Goal: Answer question/provide support

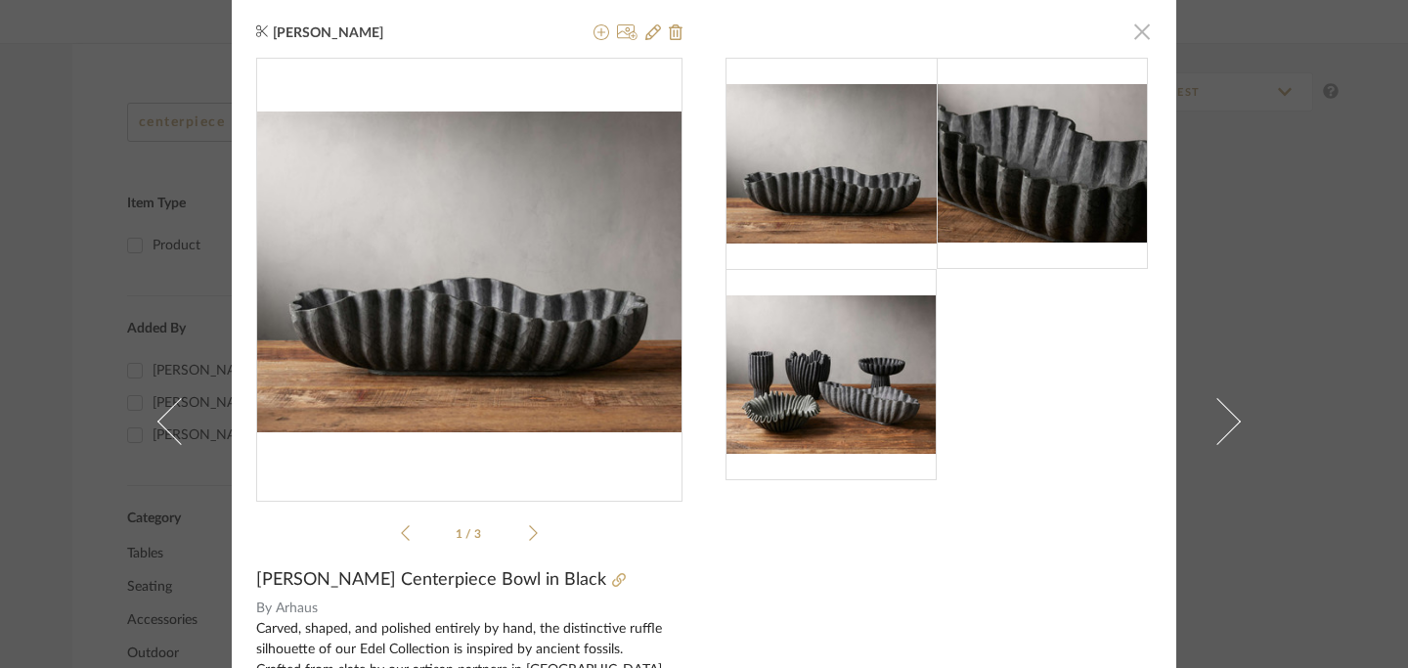
click at [1132, 37] on span "button" at bounding box center [1141, 31] width 39 height 39
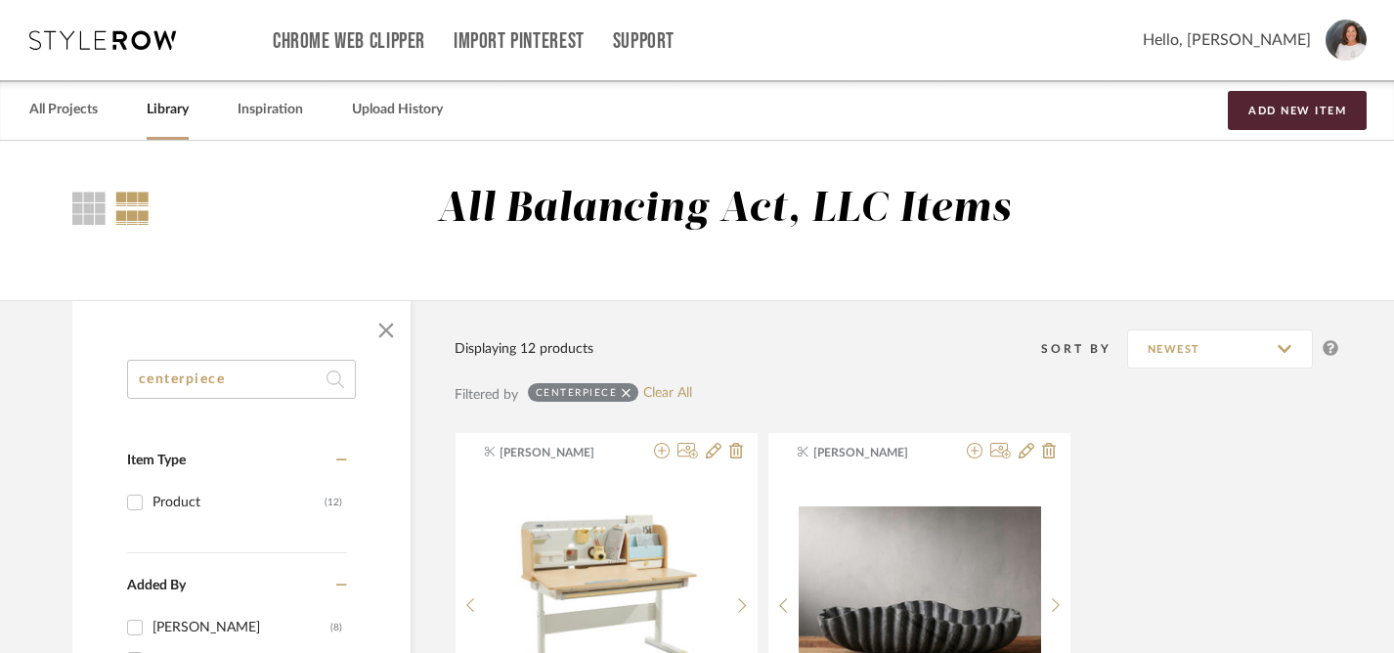
drag, startPoint x: 240, startPoint y: 379, endPoint x: 137, endPoint y: 355, distance: 105.5
type input "candle holder"
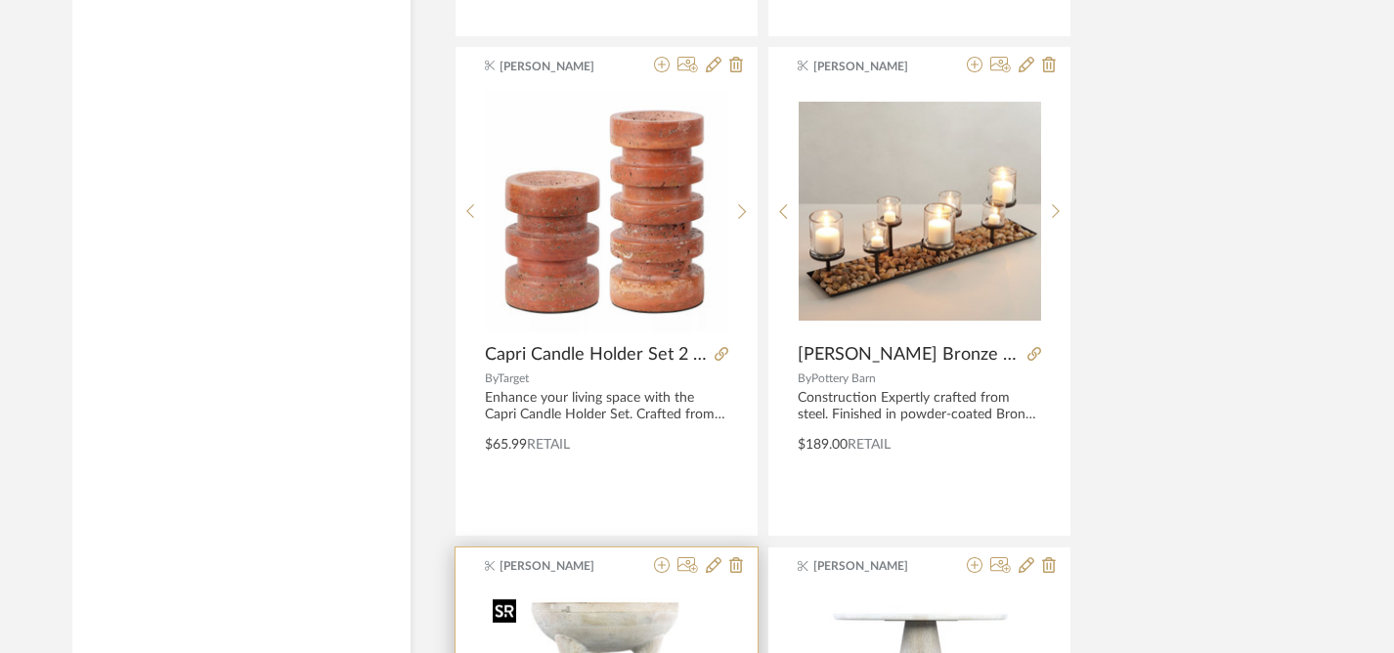
scroll to position [2384, 0]
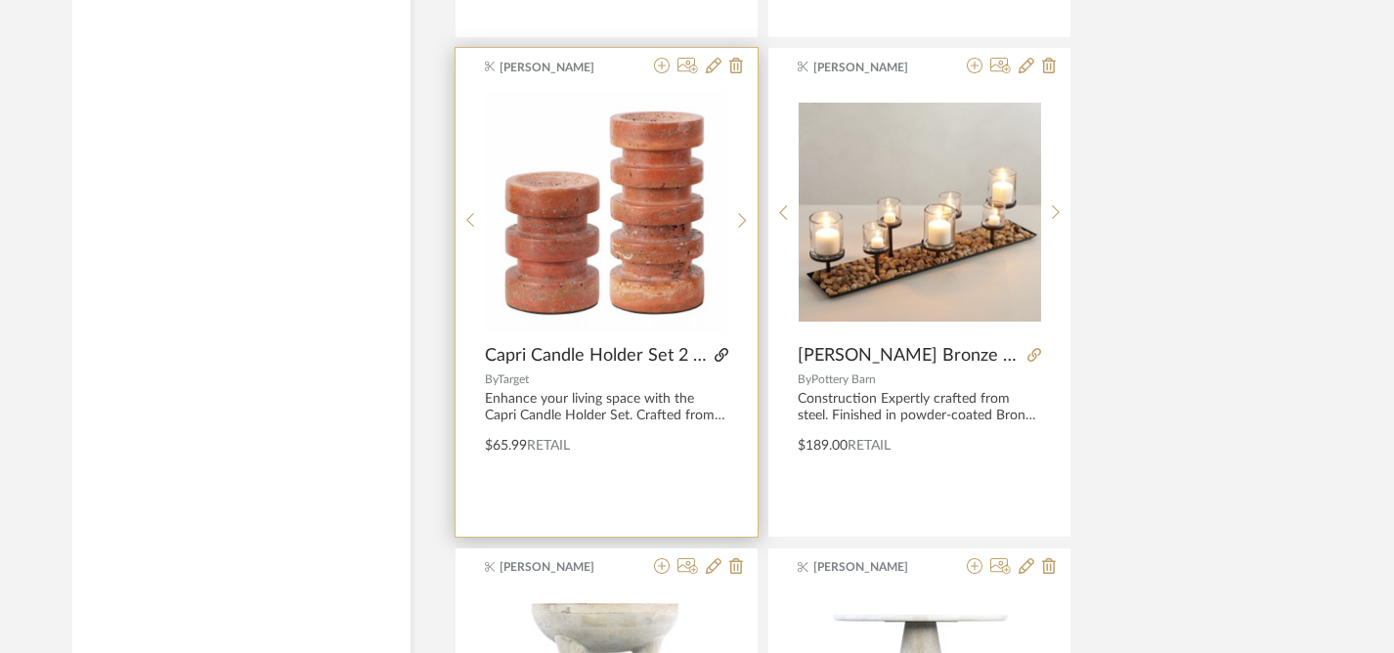
click at [721, 355] on icon at bounding box center [722, 355] width 14 height 14
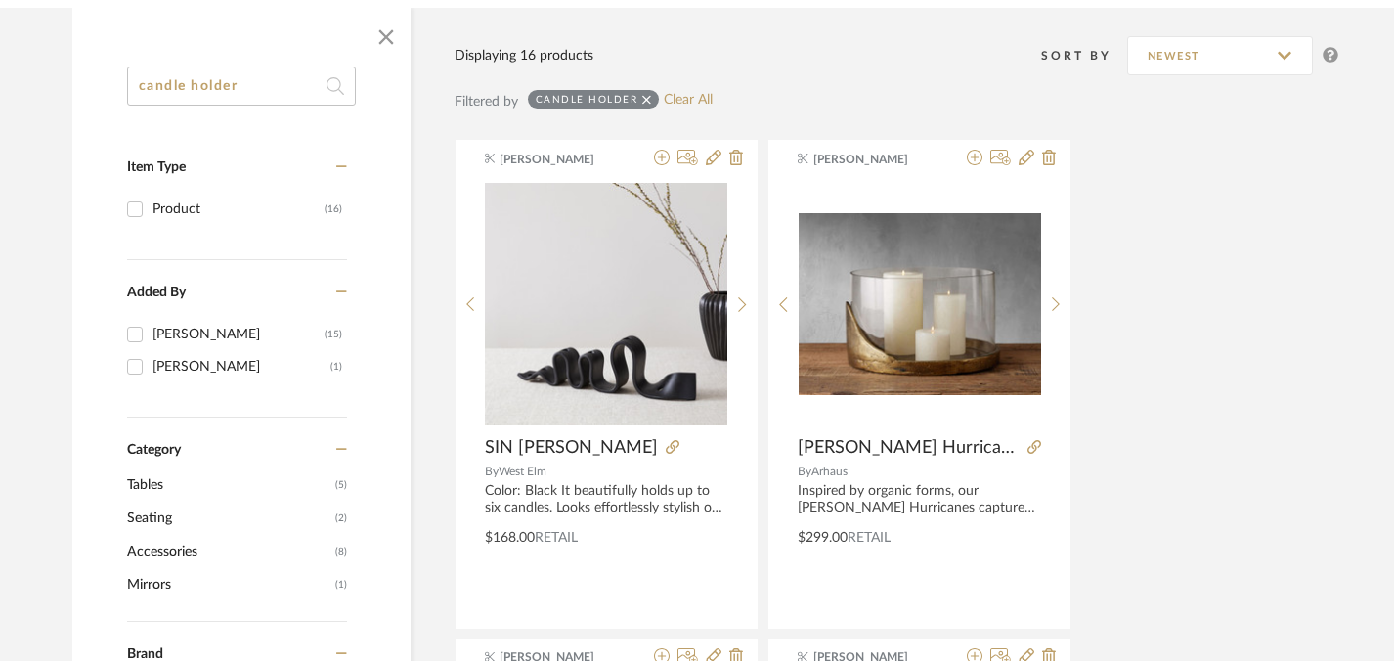
scroll to position [0, 0]
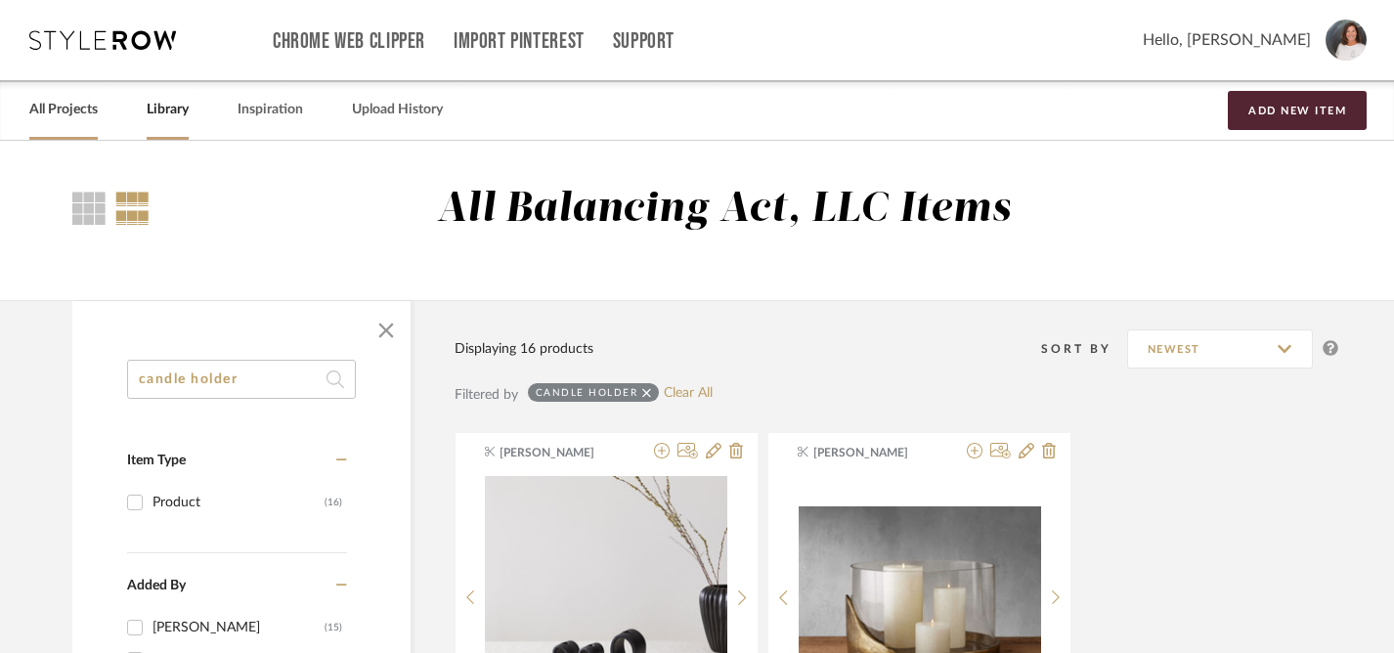
click at [44, 115] on link "All Projects" at bounding box center [63, 110] width 68 height 26
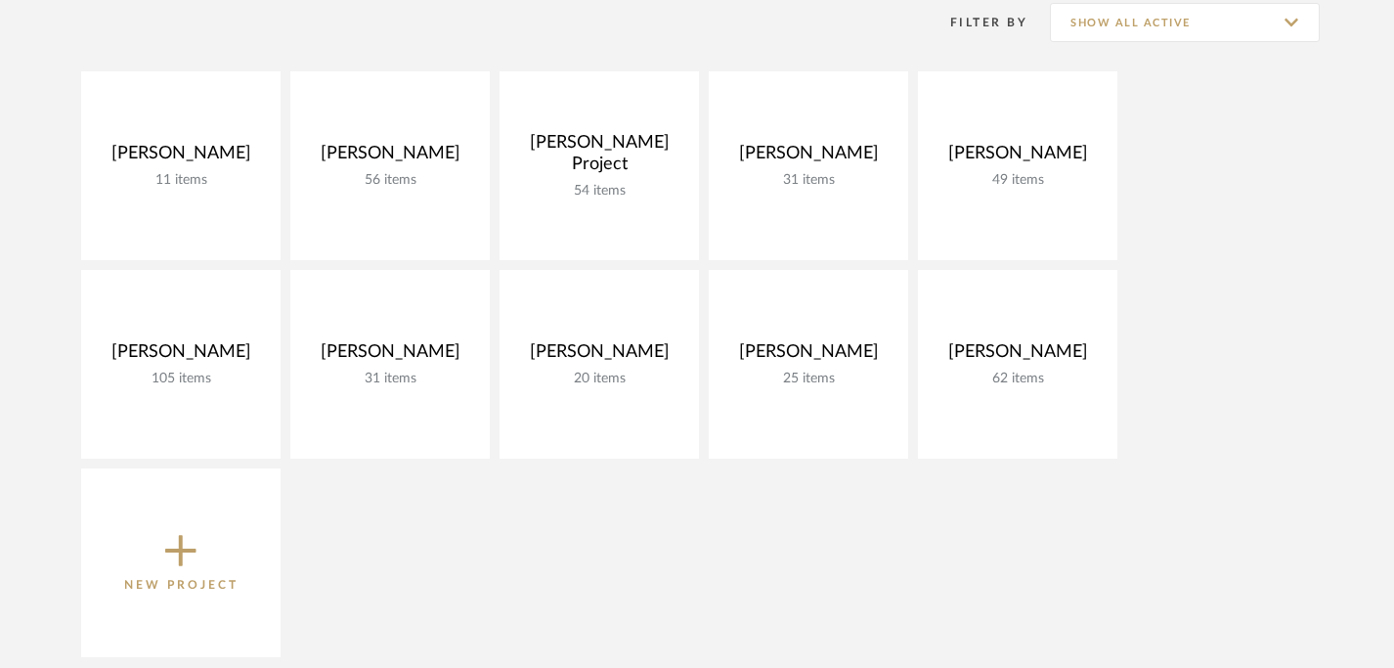
scroll to position [291, 0]
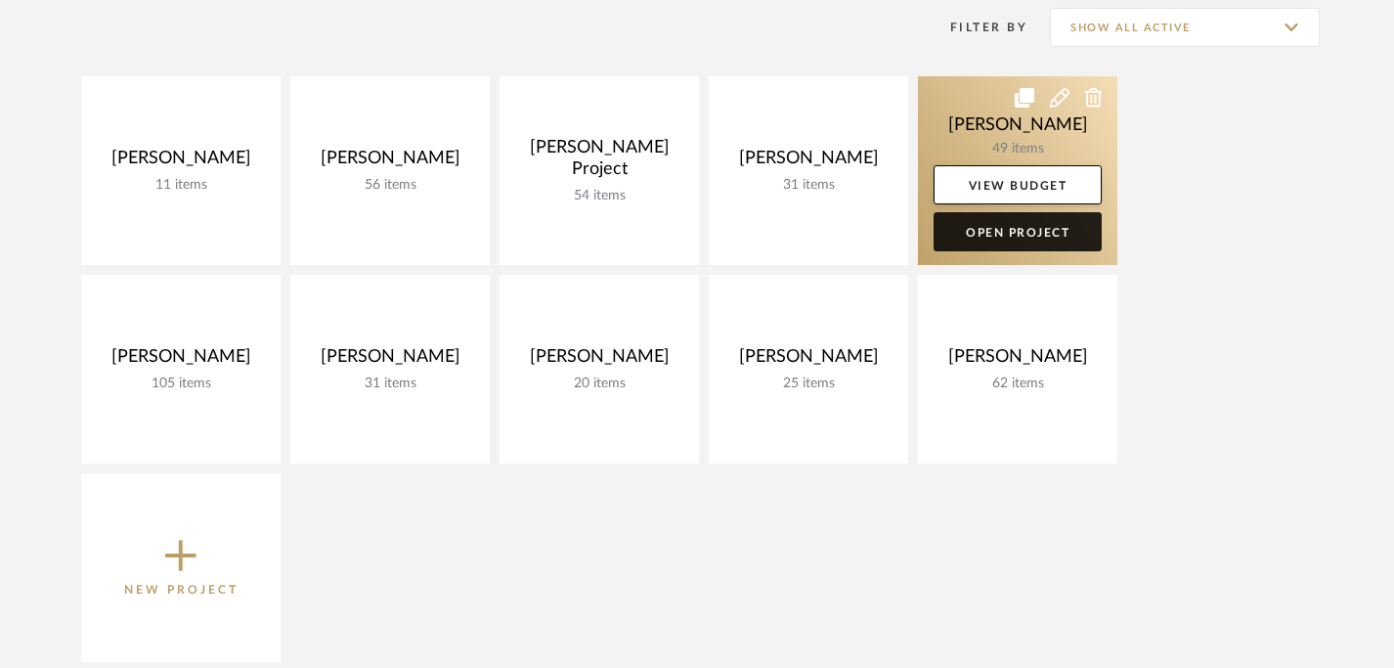
click at [1038, 234] on link "Open Project" at bounding box center [1018, 231] width 168 height 39
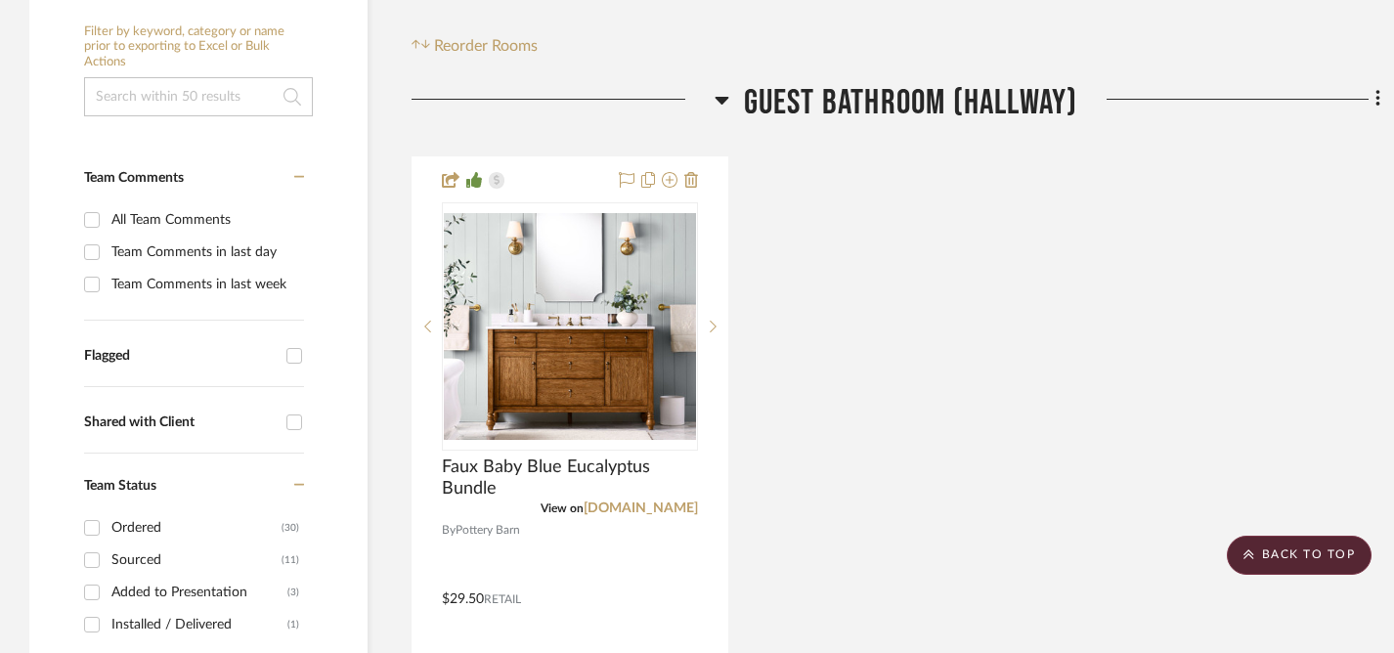
scroll to position [383, 0]
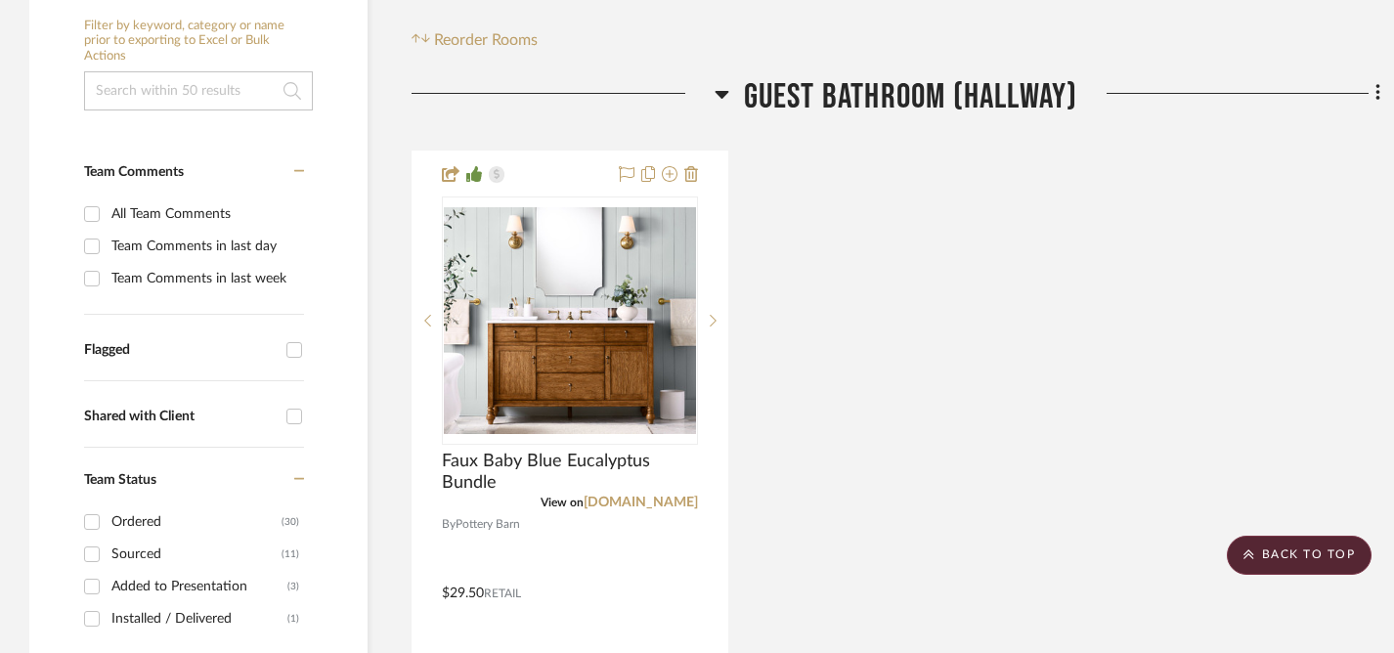
click at [718, 92] on icon at bounding box center [722, 95] width 14 height 8
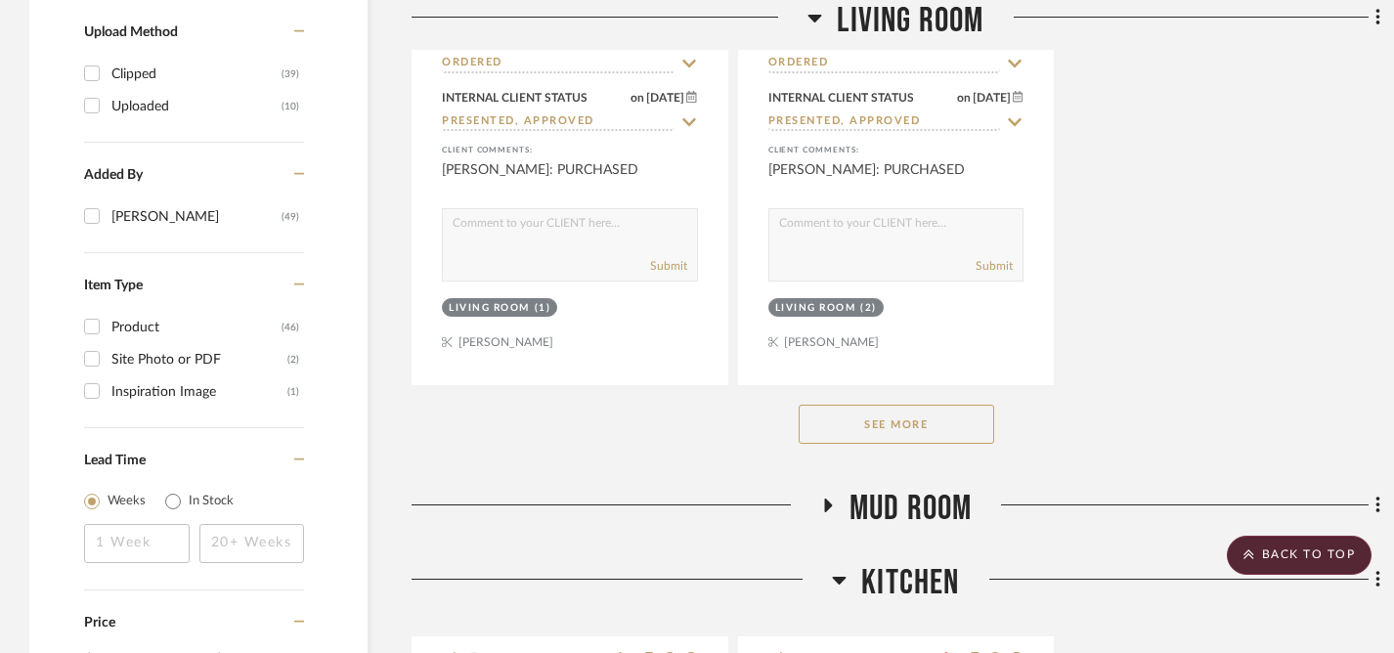
scroll to position [2890, 0]
click at [882, 420] on button "See More" at bounding box center [897, 423] width 196 height 39
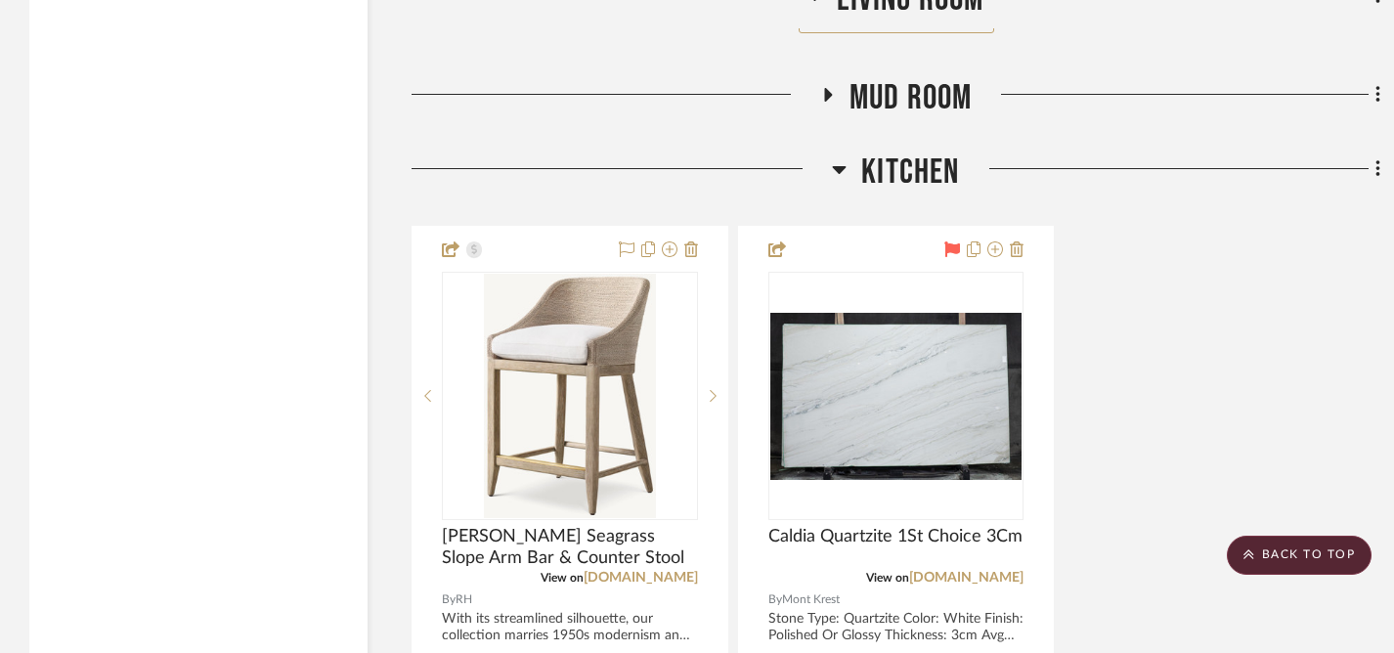
scroll to position [5028, 0]
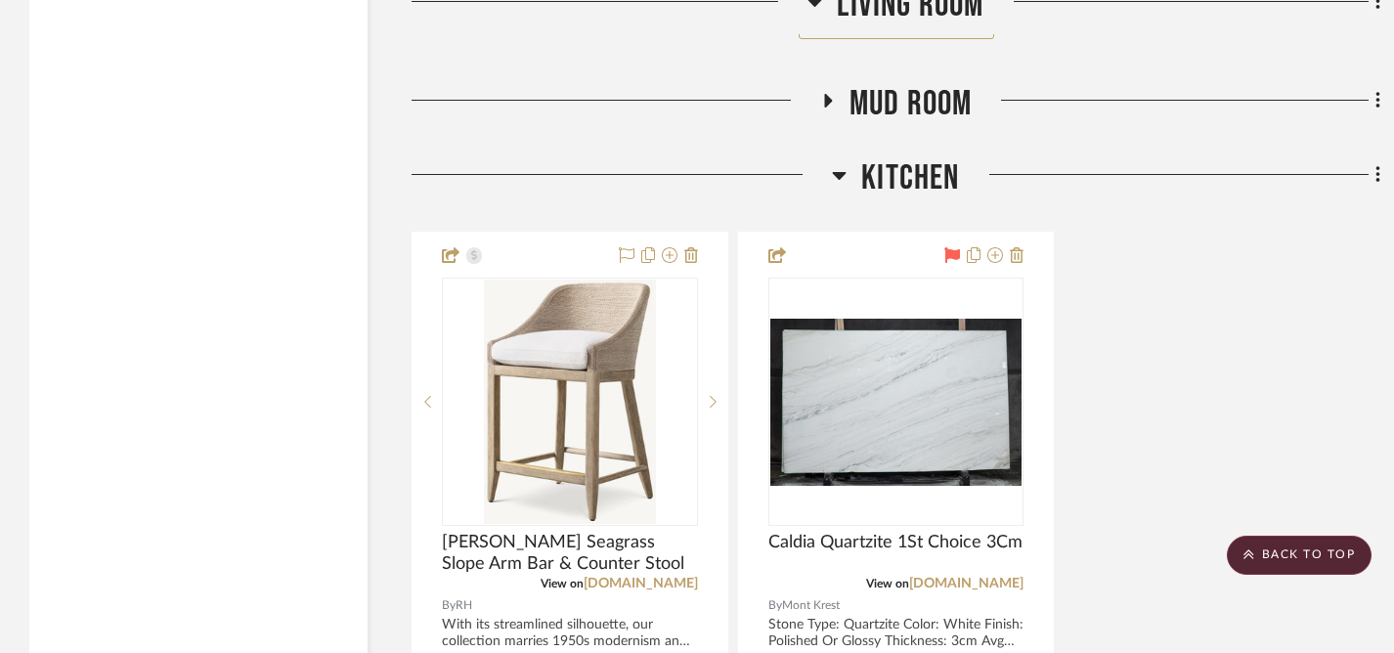
click at [836, 172] on icon at bounding box center [840, 176] width 14 height 8
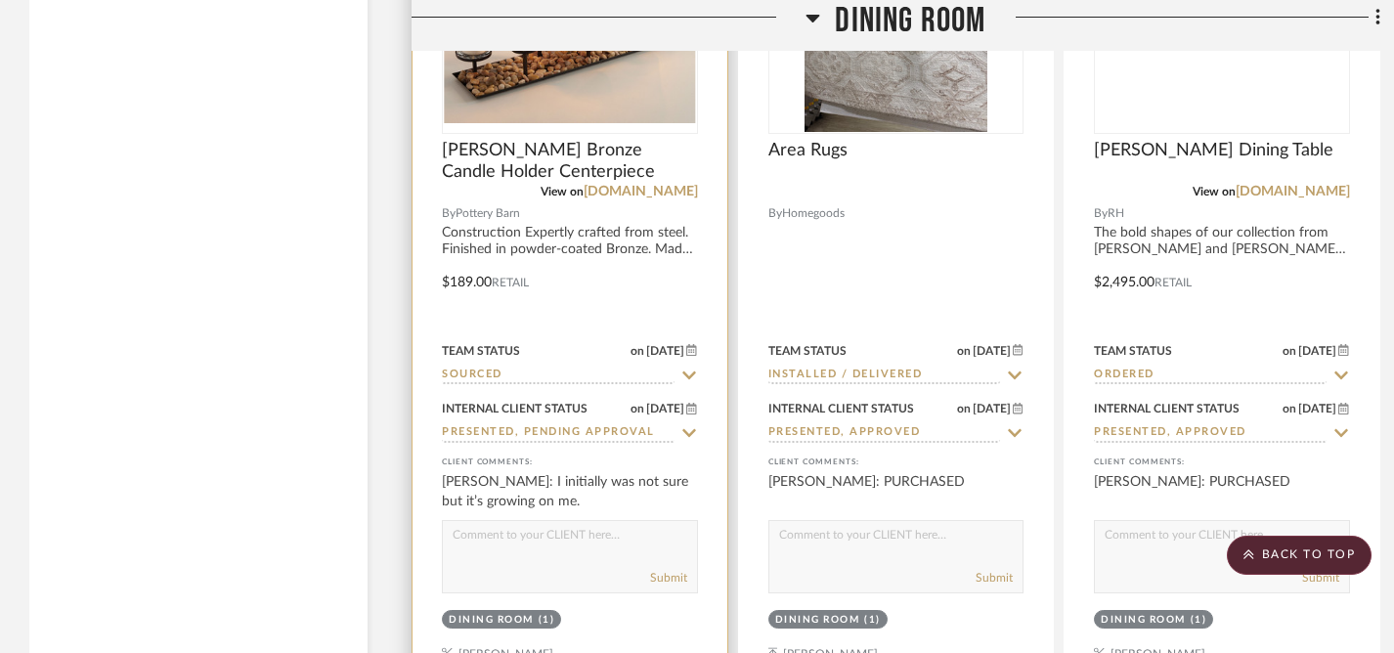
scroll to position [6357, 0]
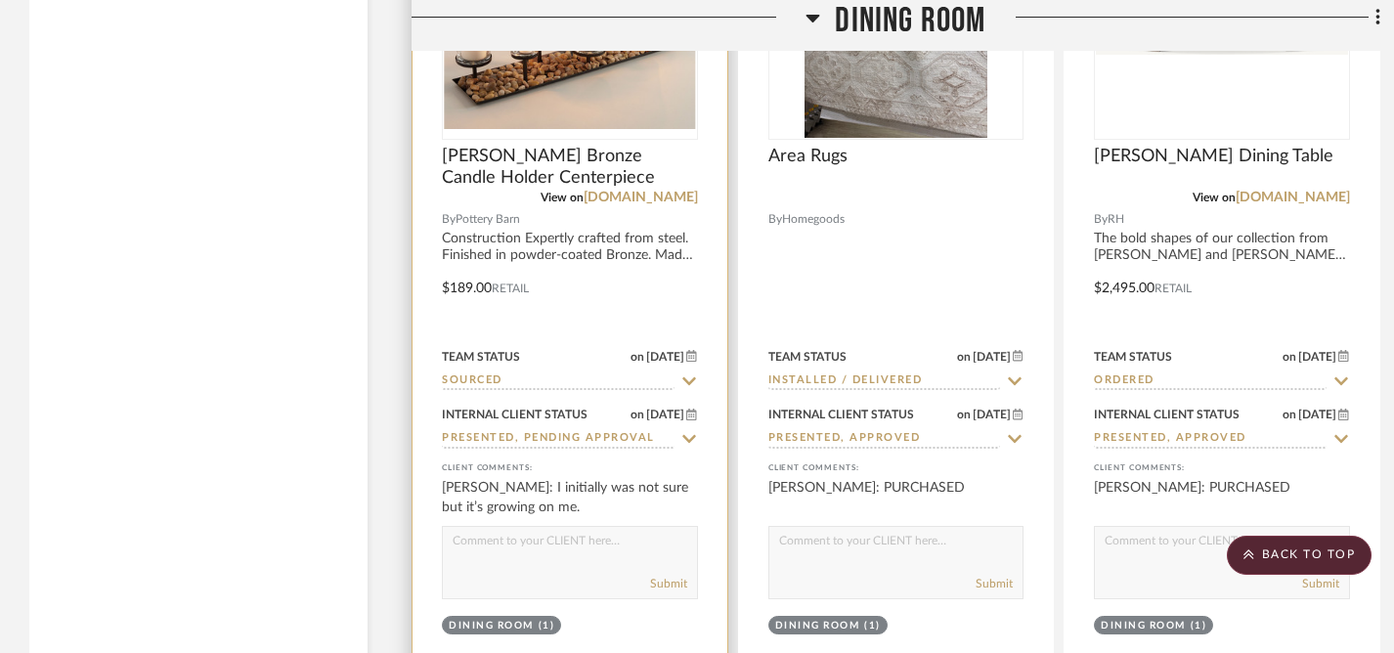
click at [591, 547] on textarea at bounding box center [570, 545] width 254 height 37
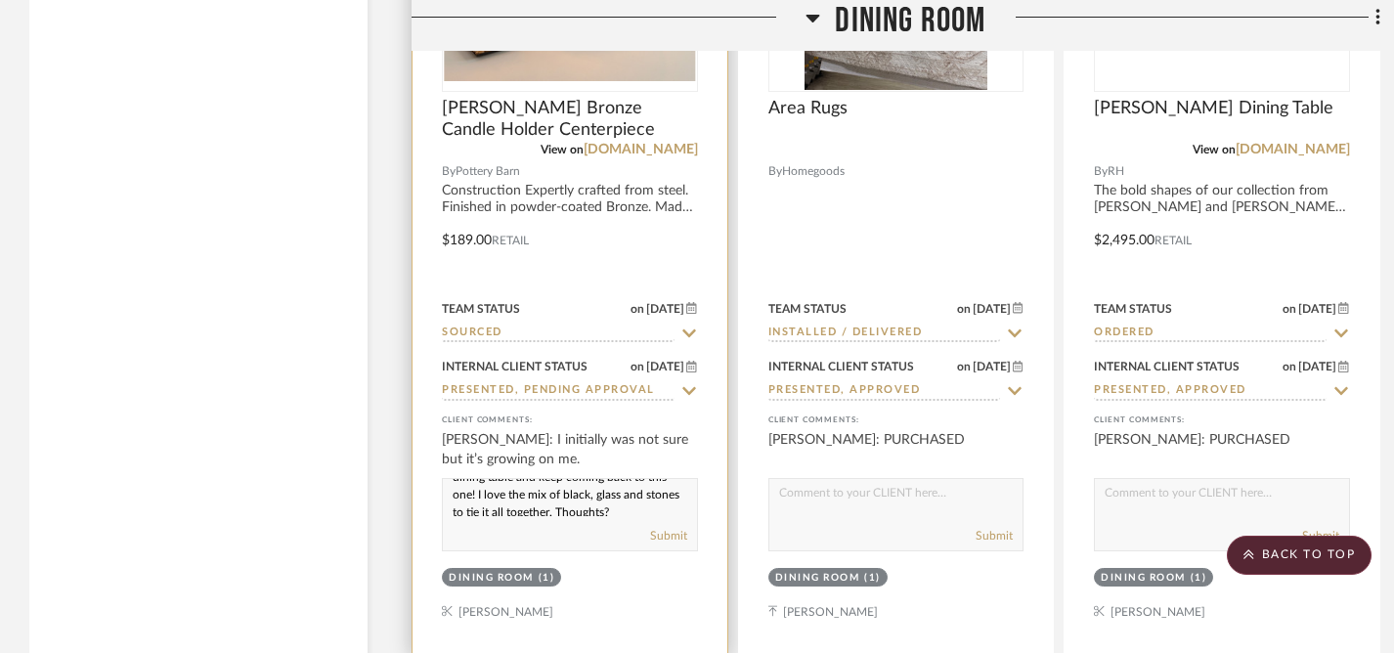
scroll to position [43, 0]
type textarea "Hi, I've searched a bunch of options for your dining table and keep coming back…"
click at [671, 532] on button "Submit" at bounding box center [668, 536] width 37 height 18
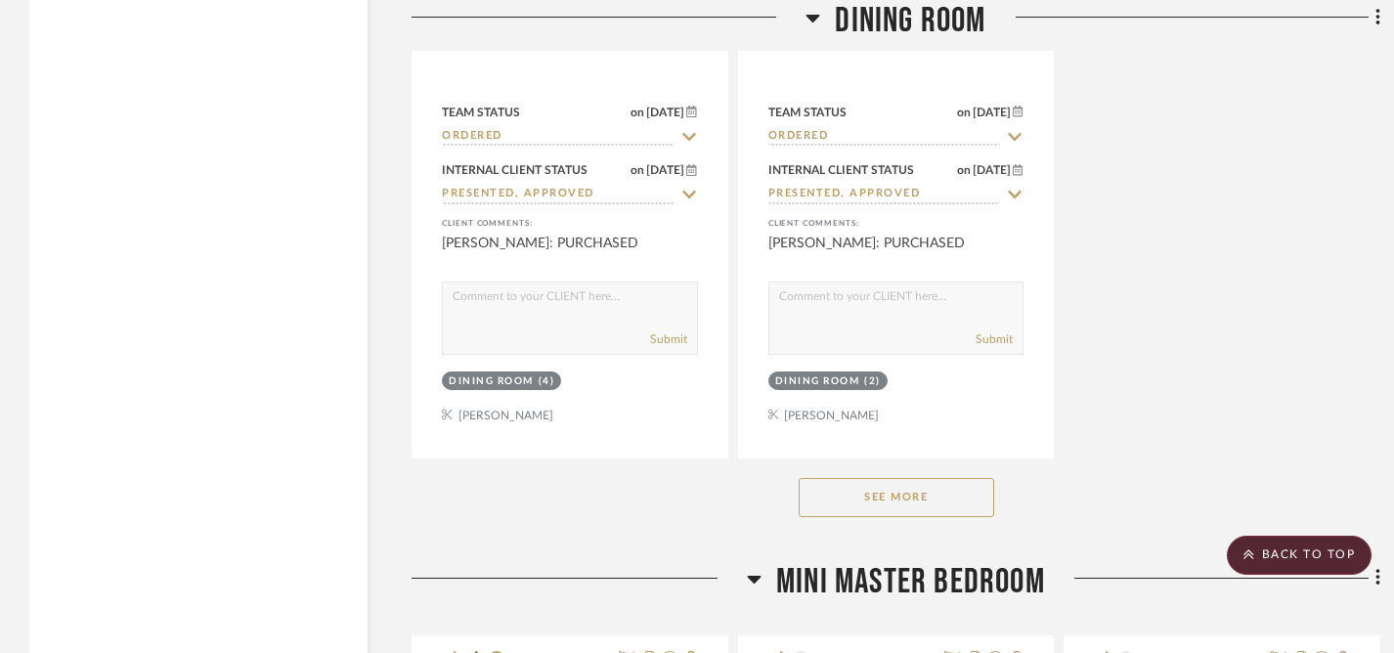
scroll to position [7480, 0]
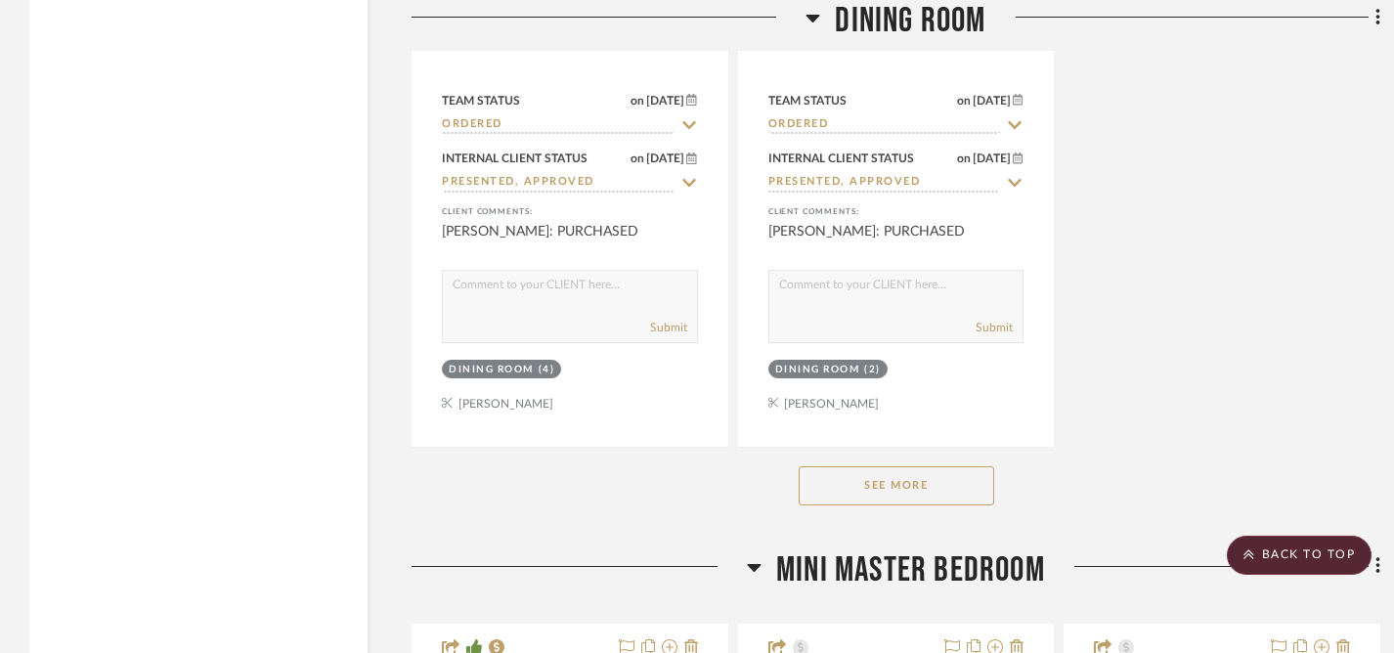
click at [884, 477] on button "See More" at bounding box center [897, 485] width 196 height 39
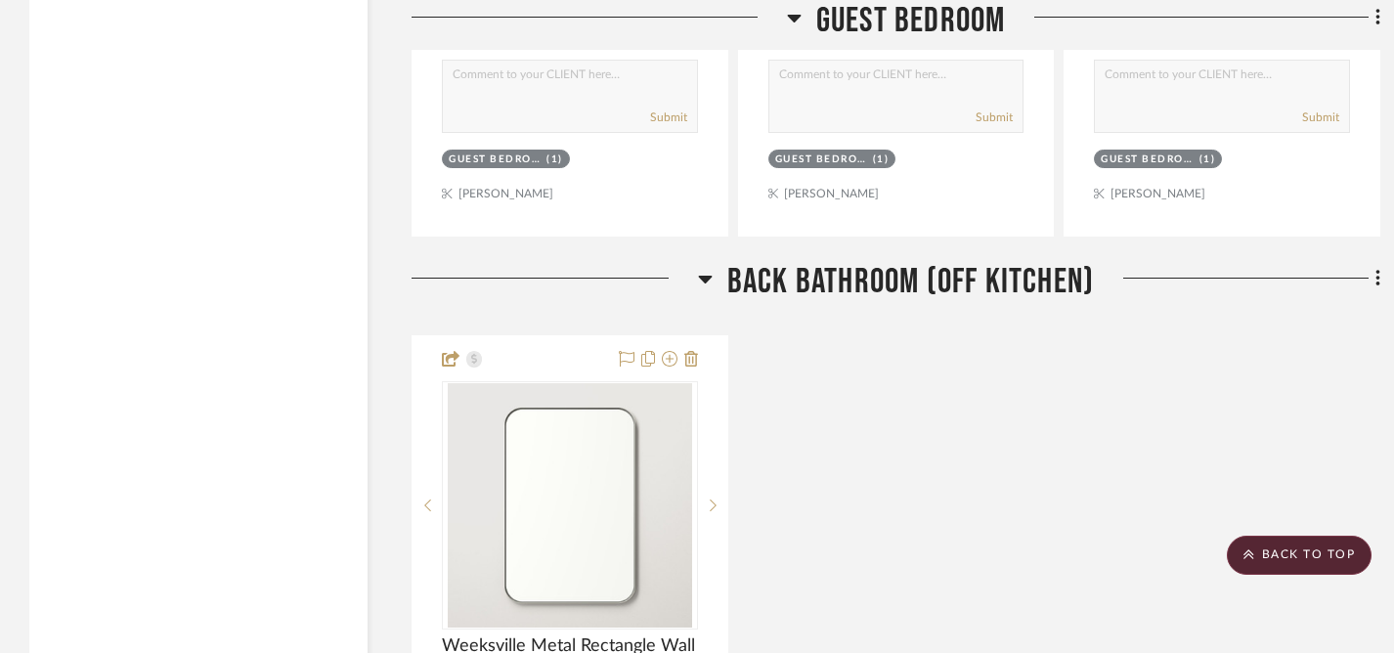
scroll to position [10641, 0]
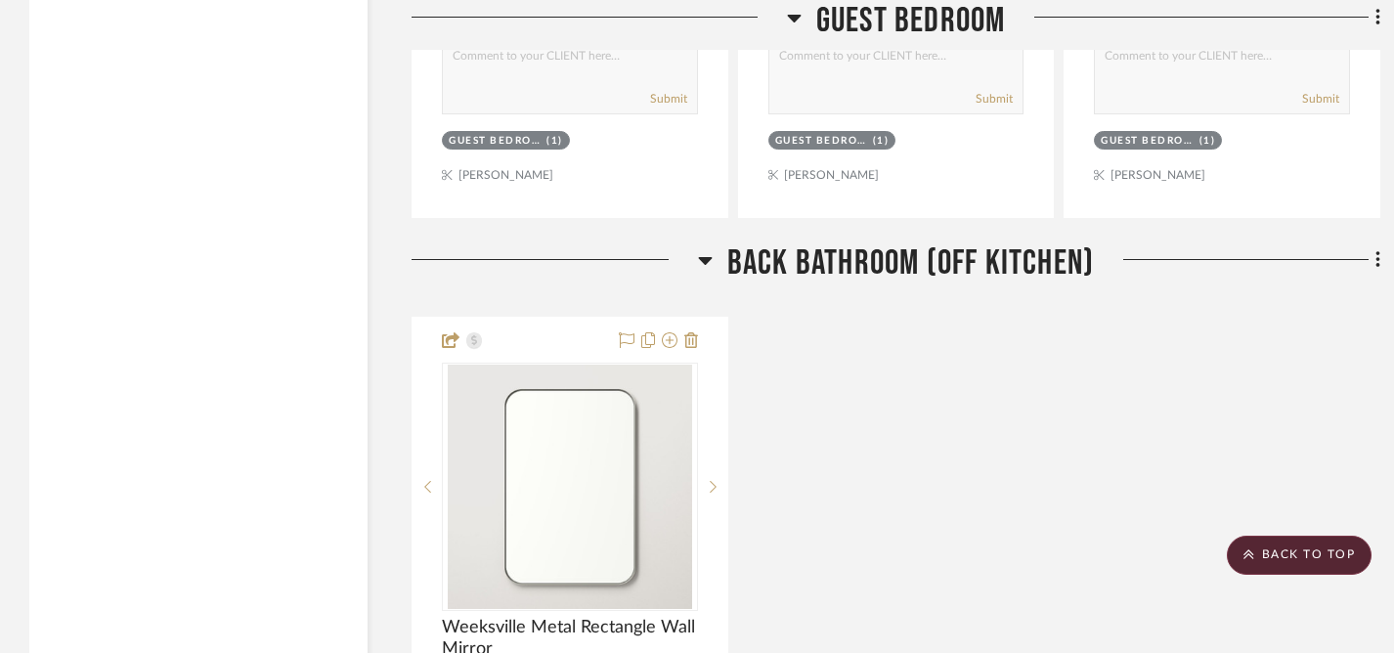
click at [708, 254] on icon at bounding box center [705, 259] width 15 height 23
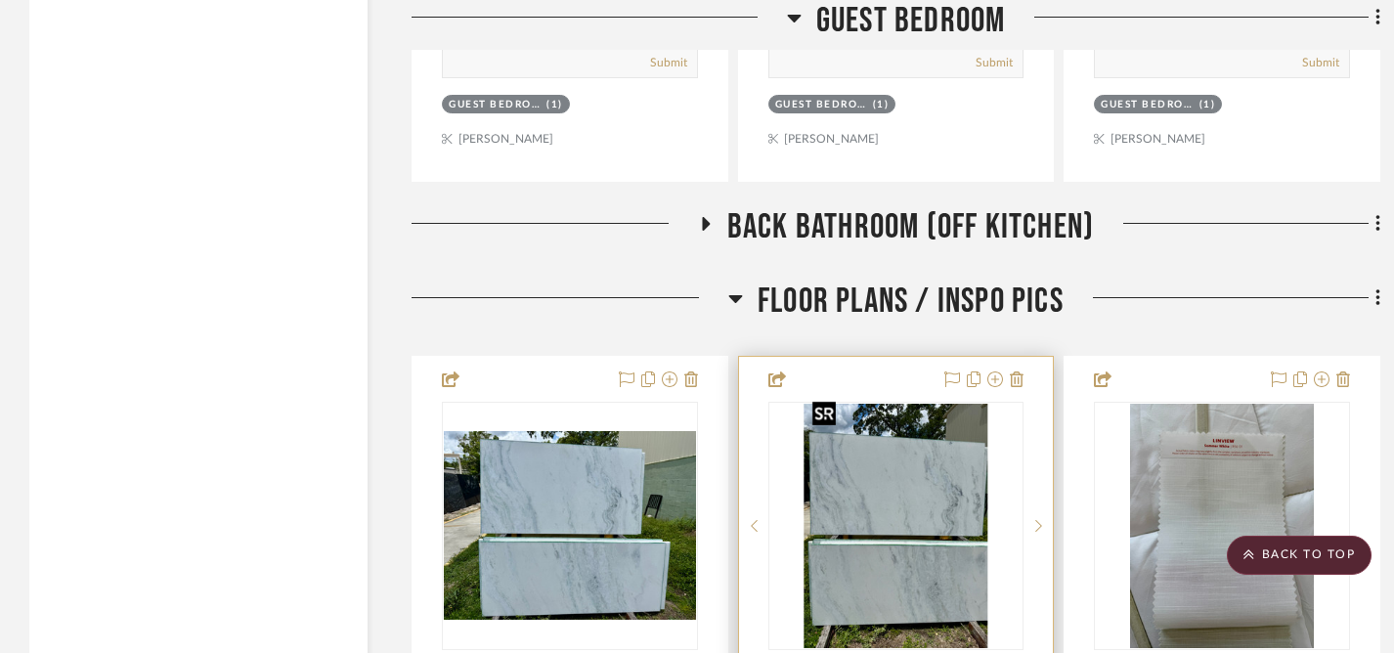
scroll to position [10666, 0]
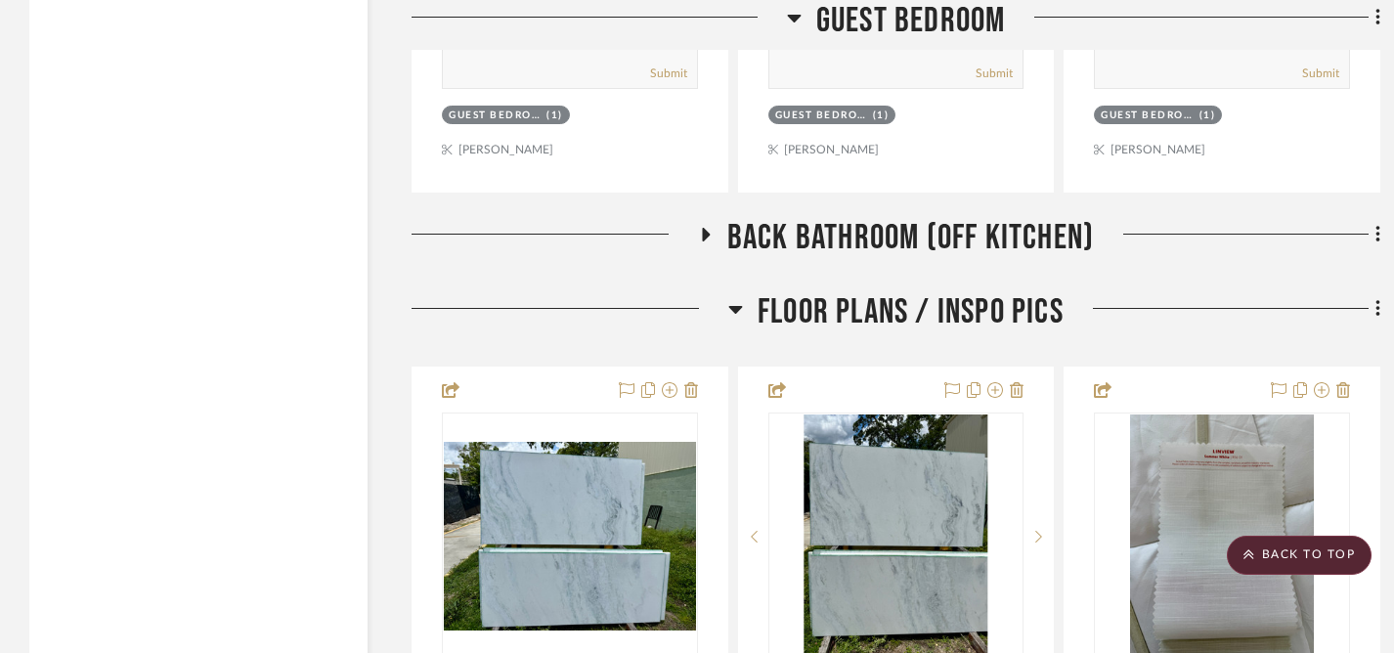
click at [736, 306] on icon at bounding box center [736, 310] width 14 height 8
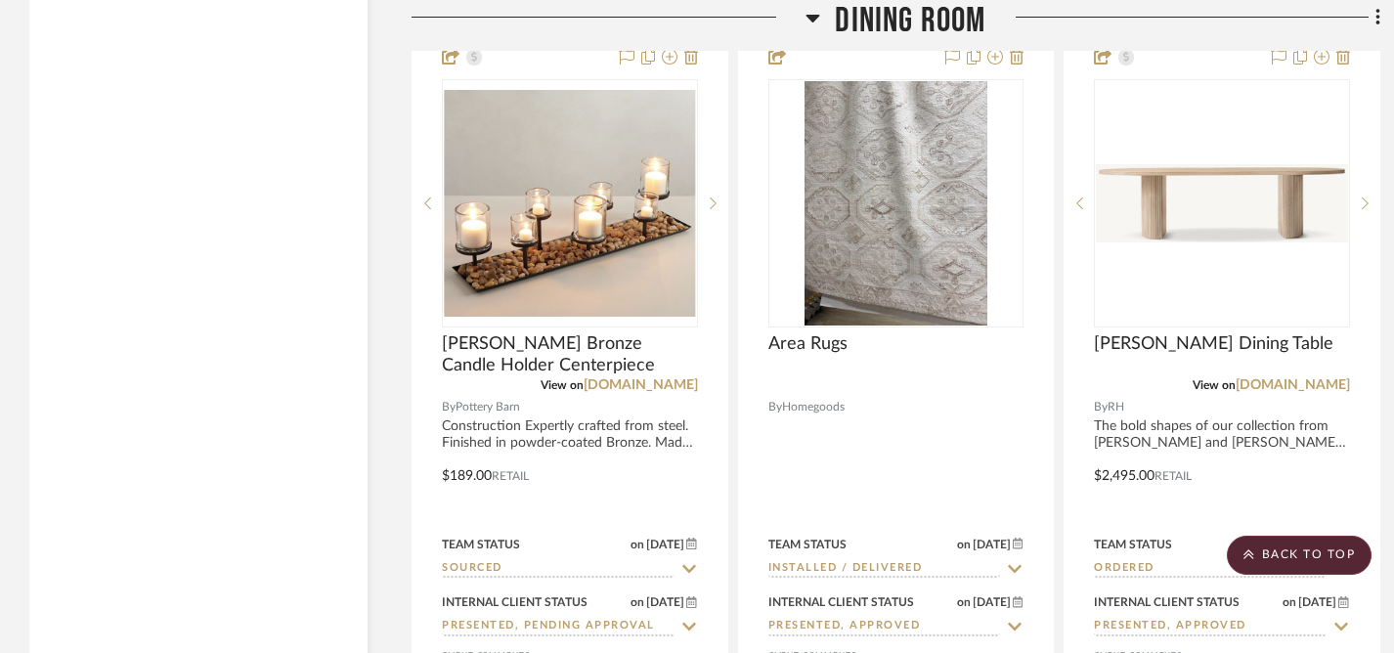
scroll to position [6125, 0]
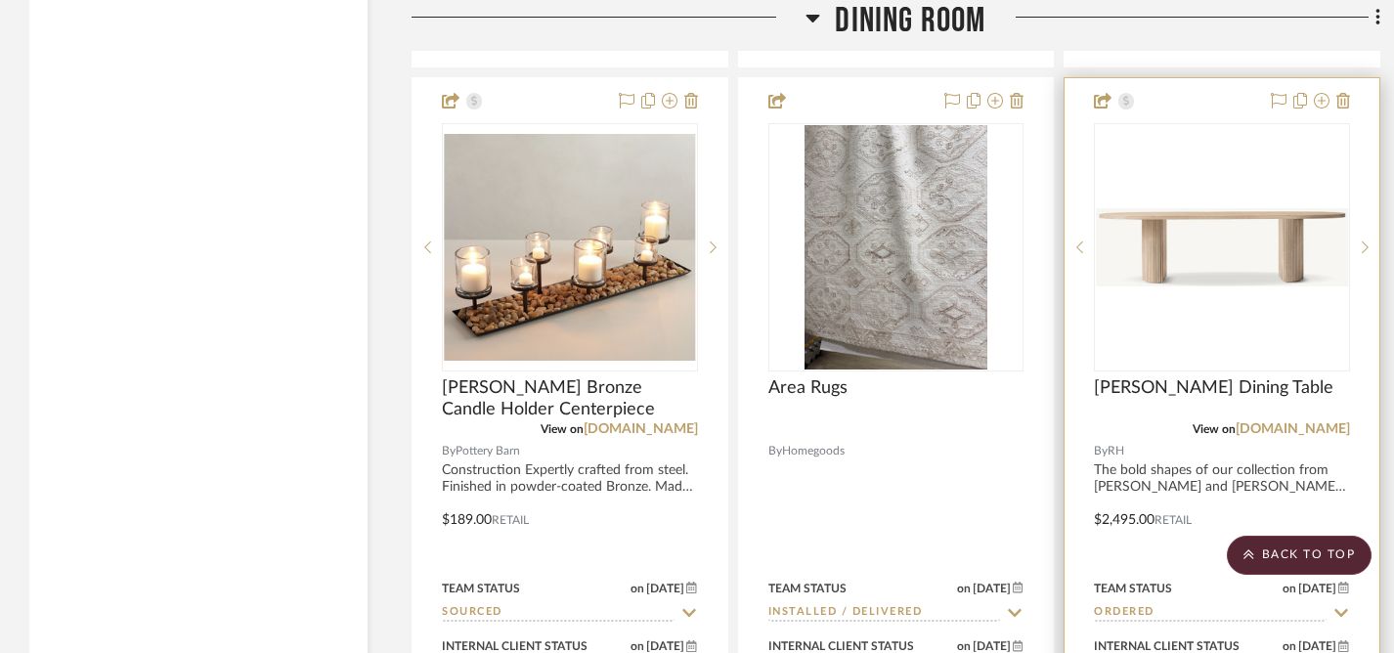
click at [1208, 256] on img "0" at bounding box center [1222, 247] width 252 height 78
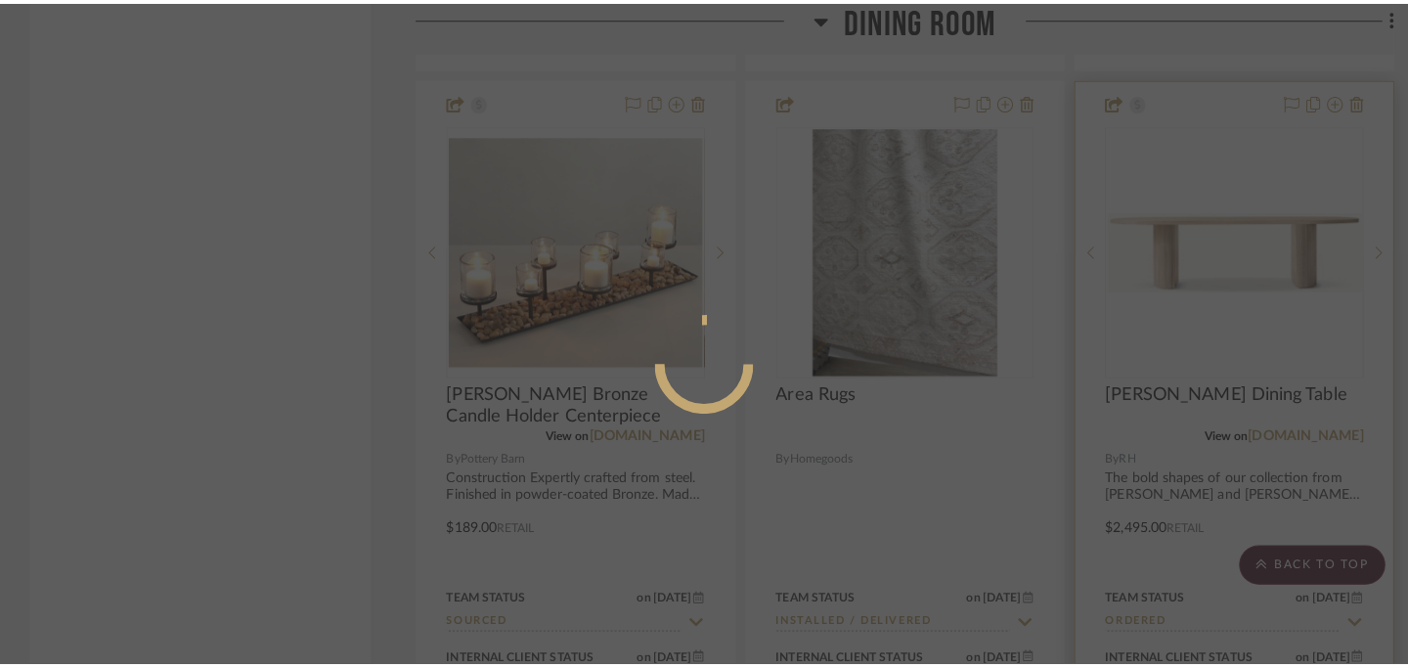
scroll to position [0, 0]
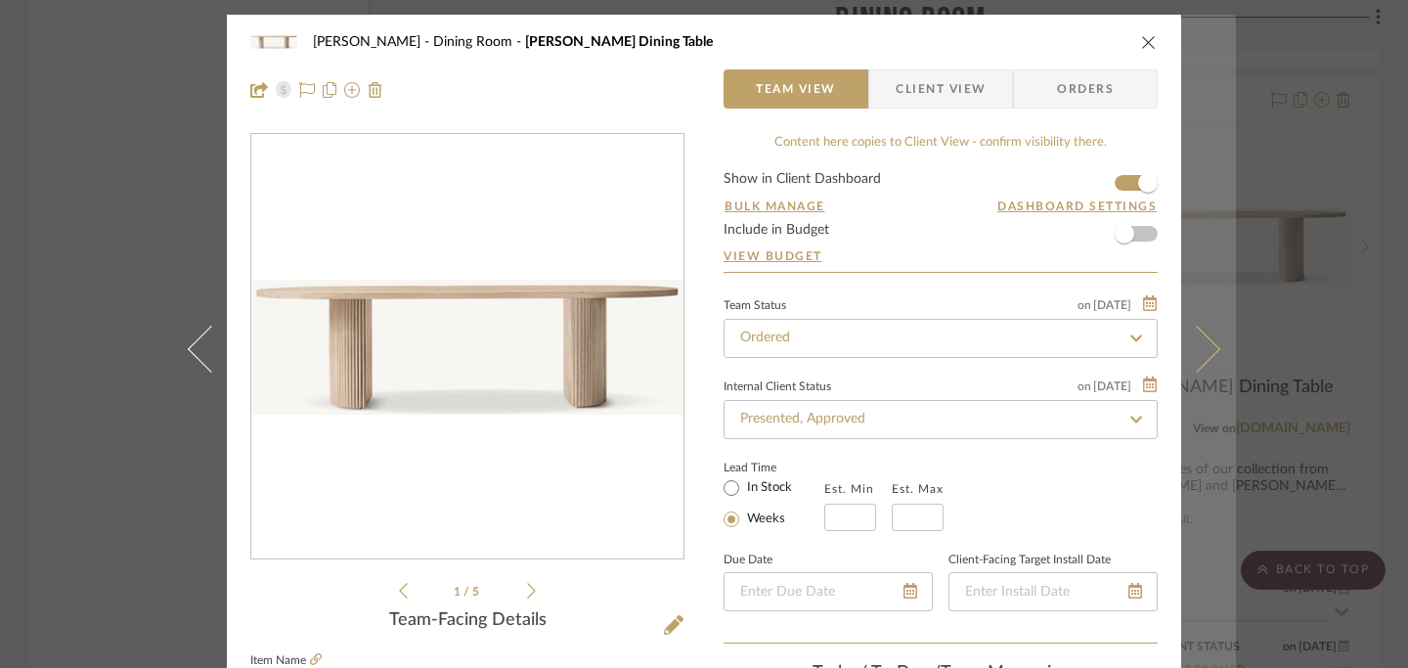
click at [1207, 352] on icon at bounding box center [1196, 348] width 47 height 47
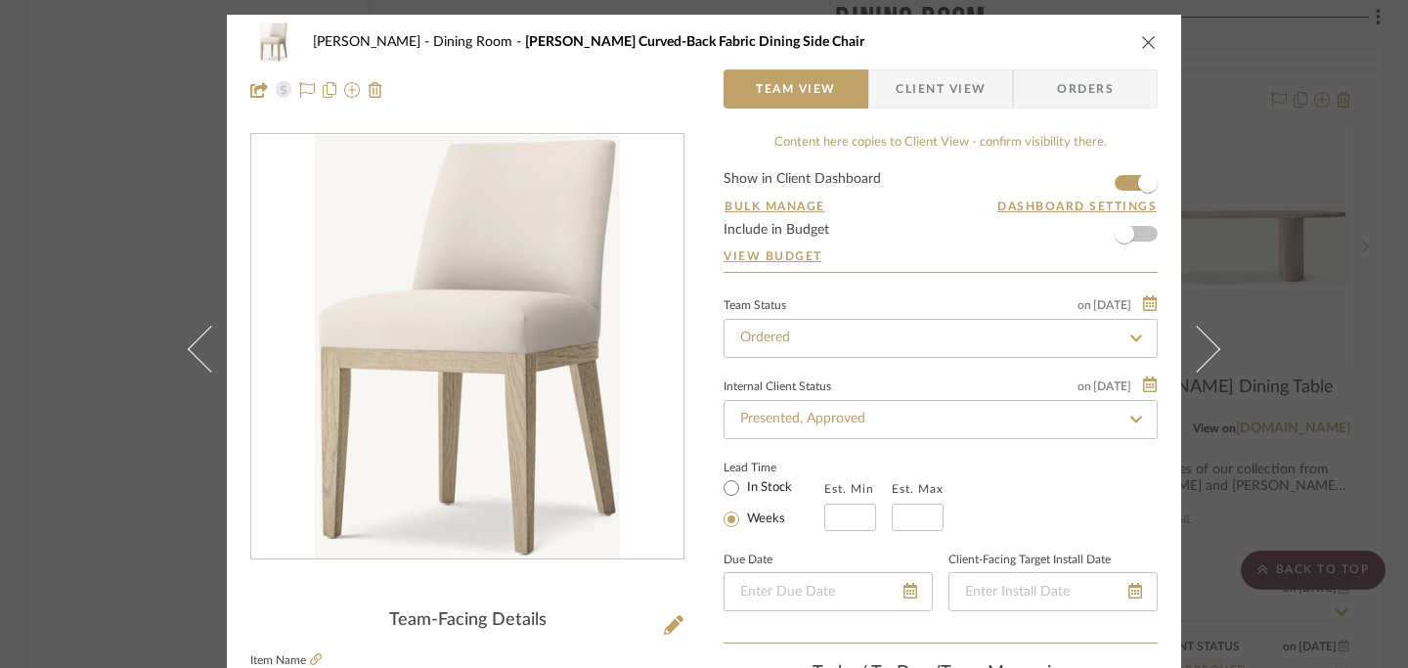
click at [1140, 33] on button "close" at bounding box center [1149, 42] width 18 height 18
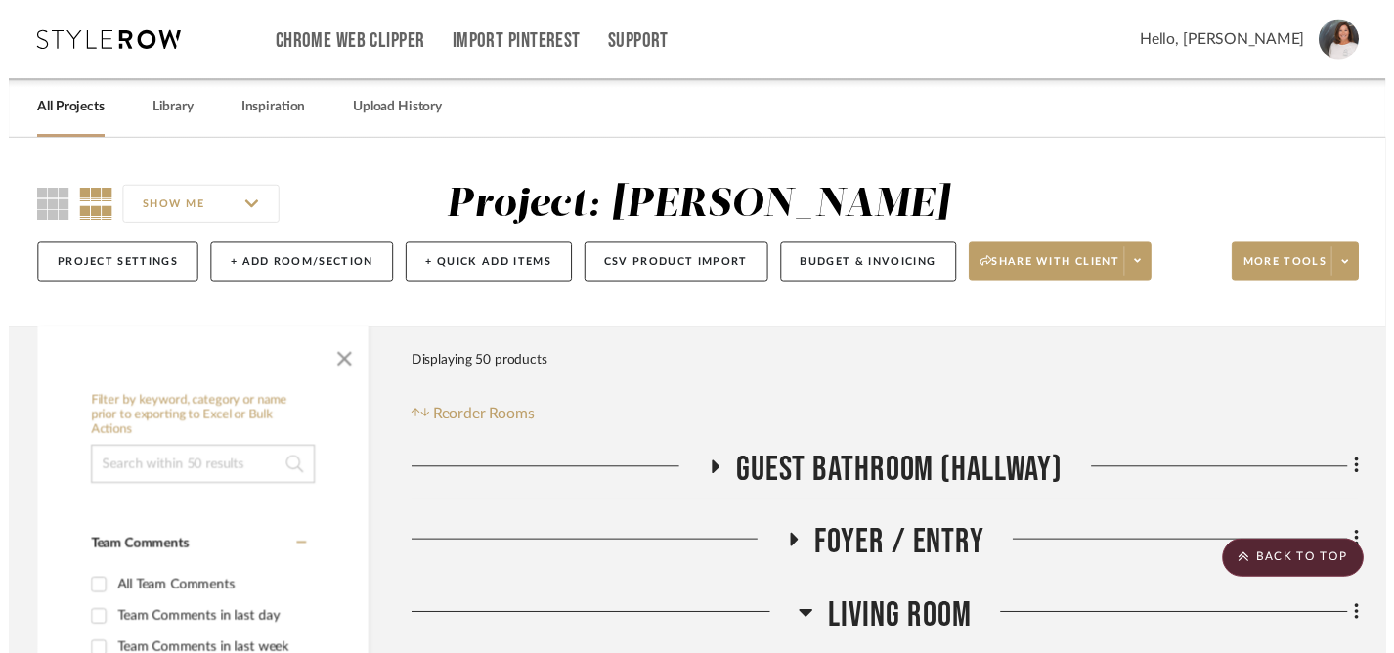
scroll to position [6125, 0]
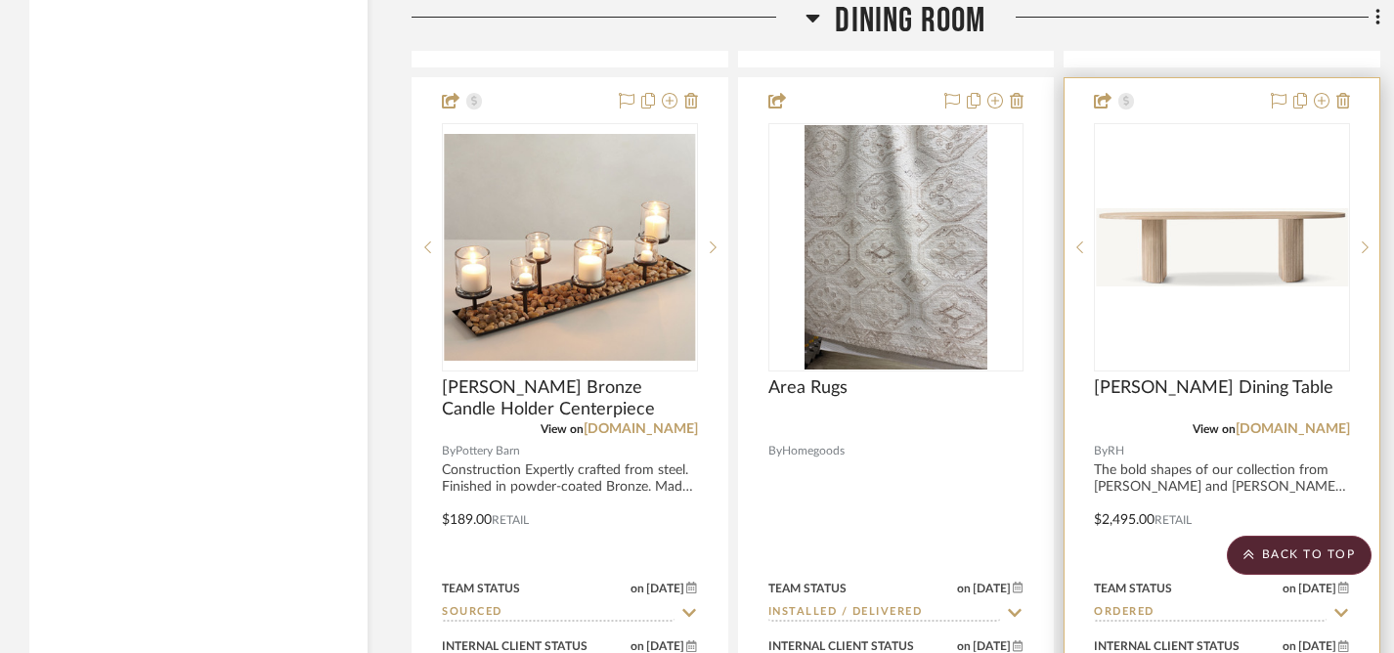
click at [1216, 208] on img "0" at bounding box center [1222, 247] width 252 height 78
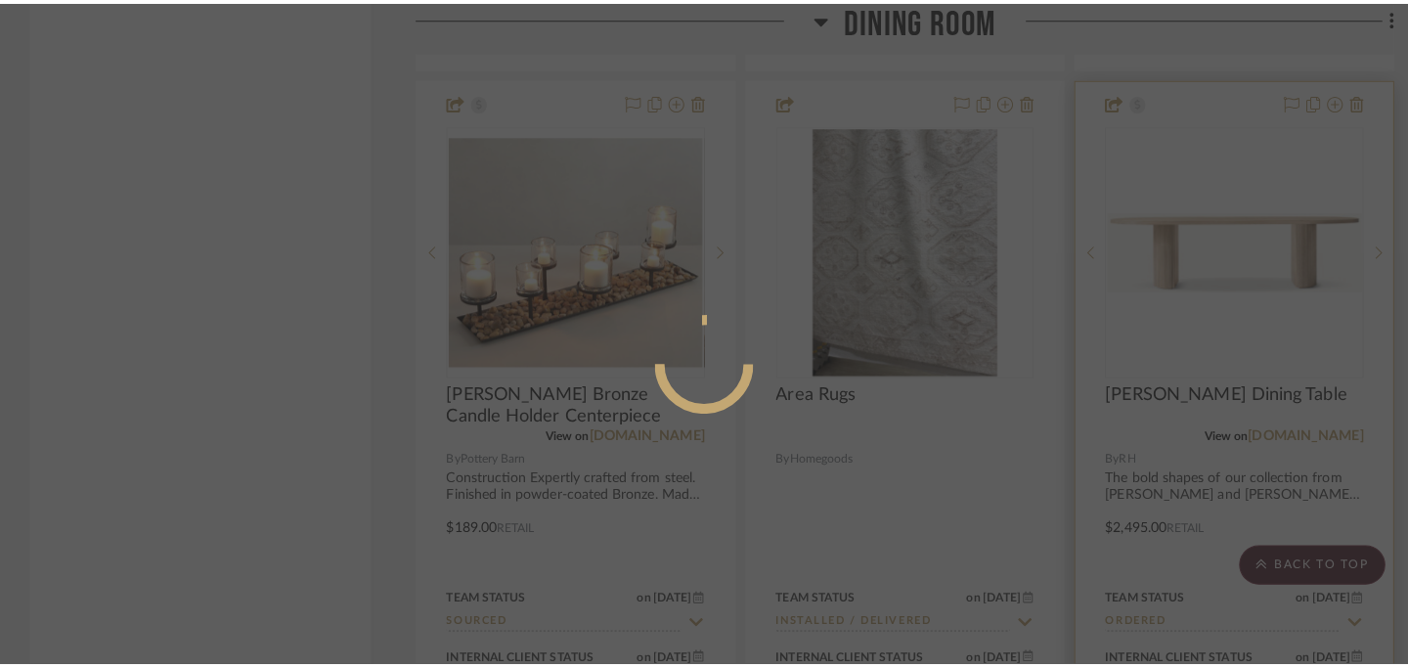
scroll to position [0, 0]
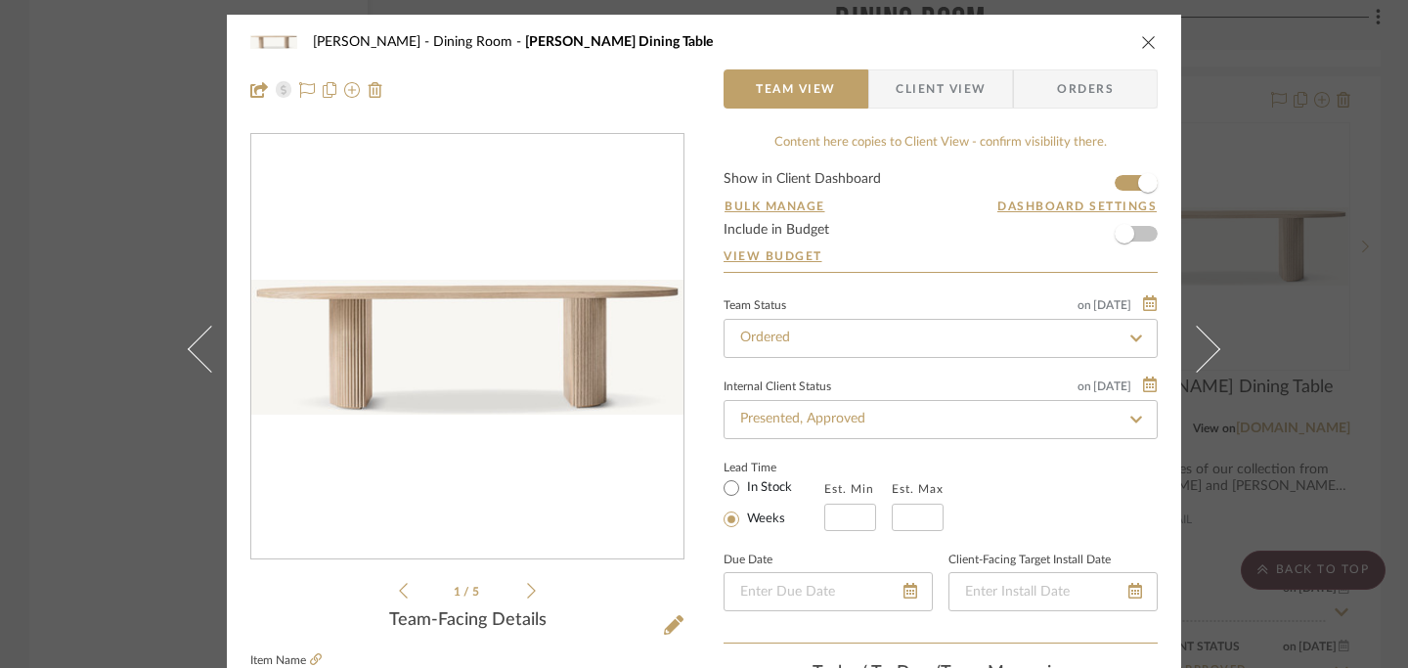
click at [527, 588] on icon at bounding box center [531, 591] width 9 height 18
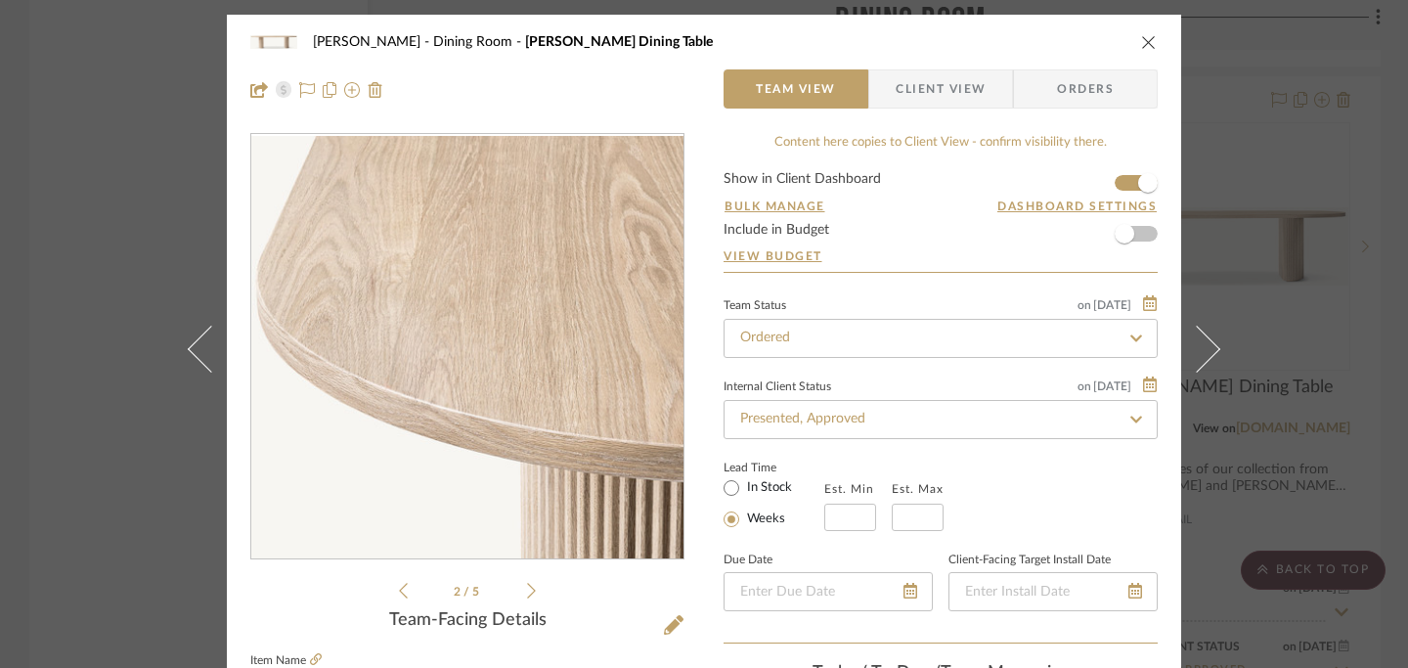
click at [527, 587] on icon at bounding box center [531, 591] width 9 height 18
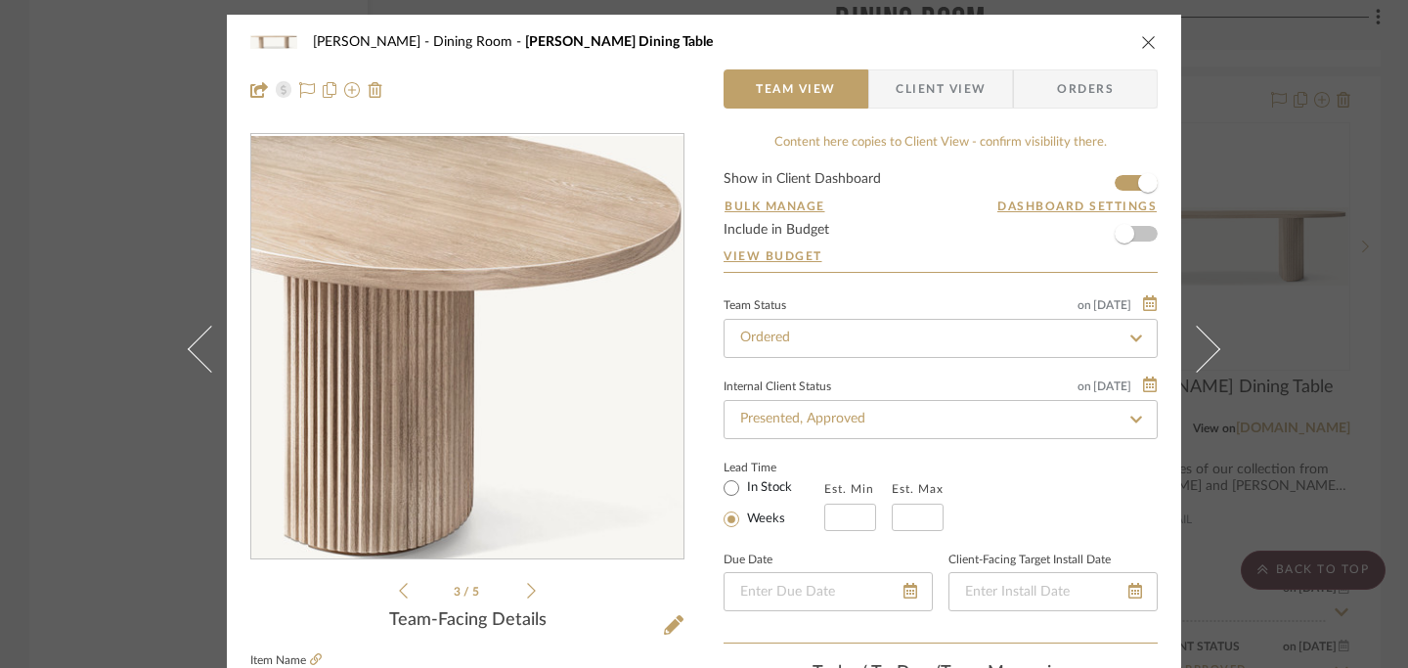
click at [527, 587] on icon at bounding box center [531, 591] width 9 height 18
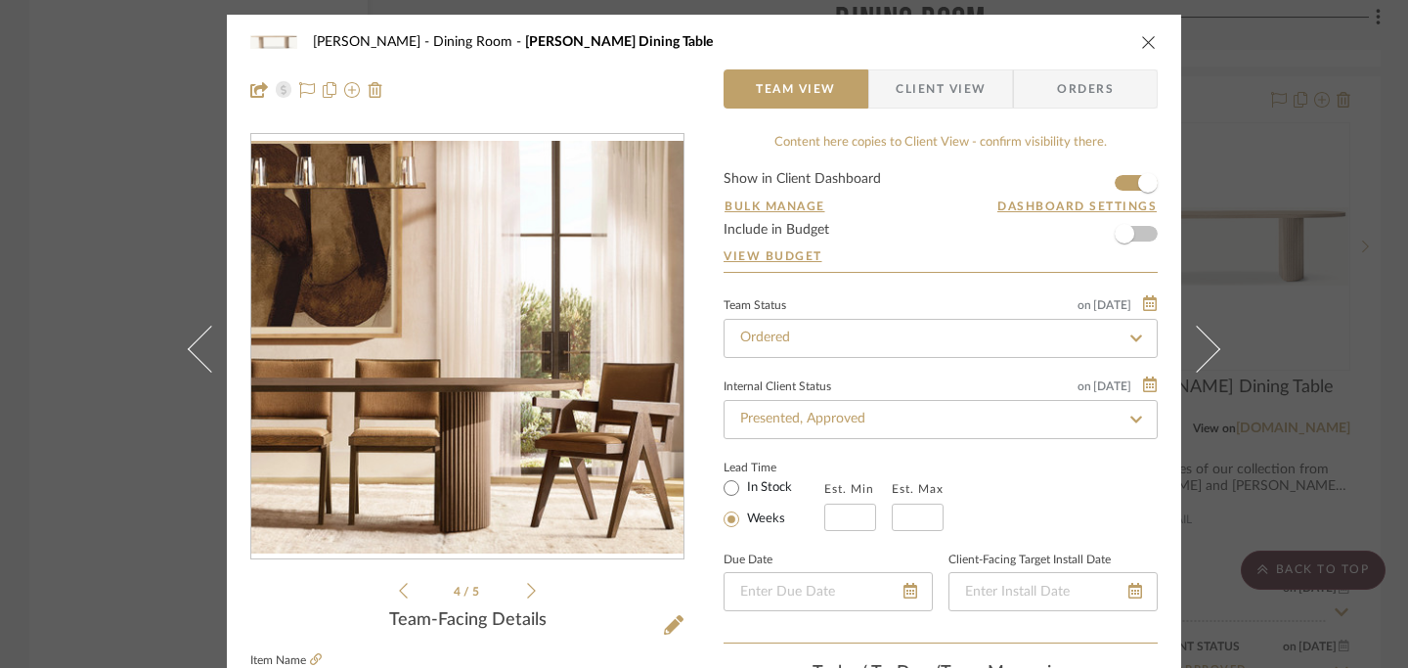
click at [527, 587] on icon at bounding box center [531, 591] width 9 height 18
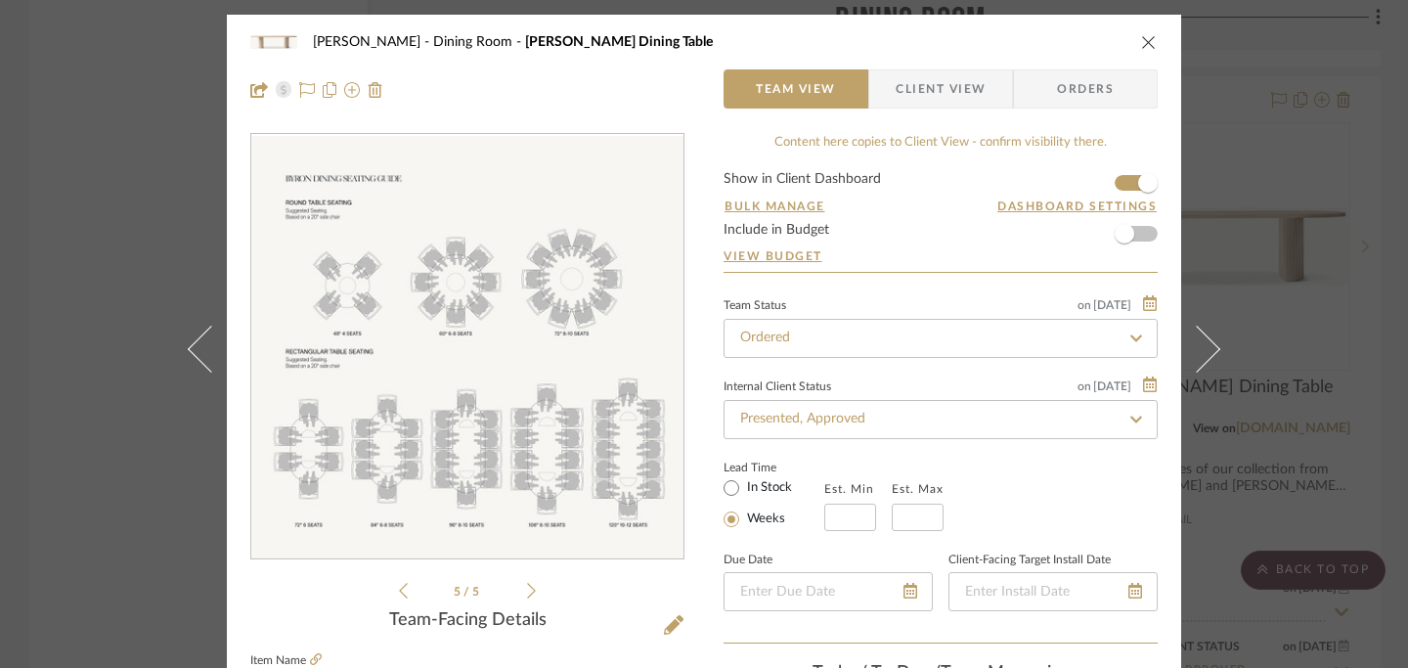
click at [527, 587] on icon at bounding box center [531, 591] width 9 height 18
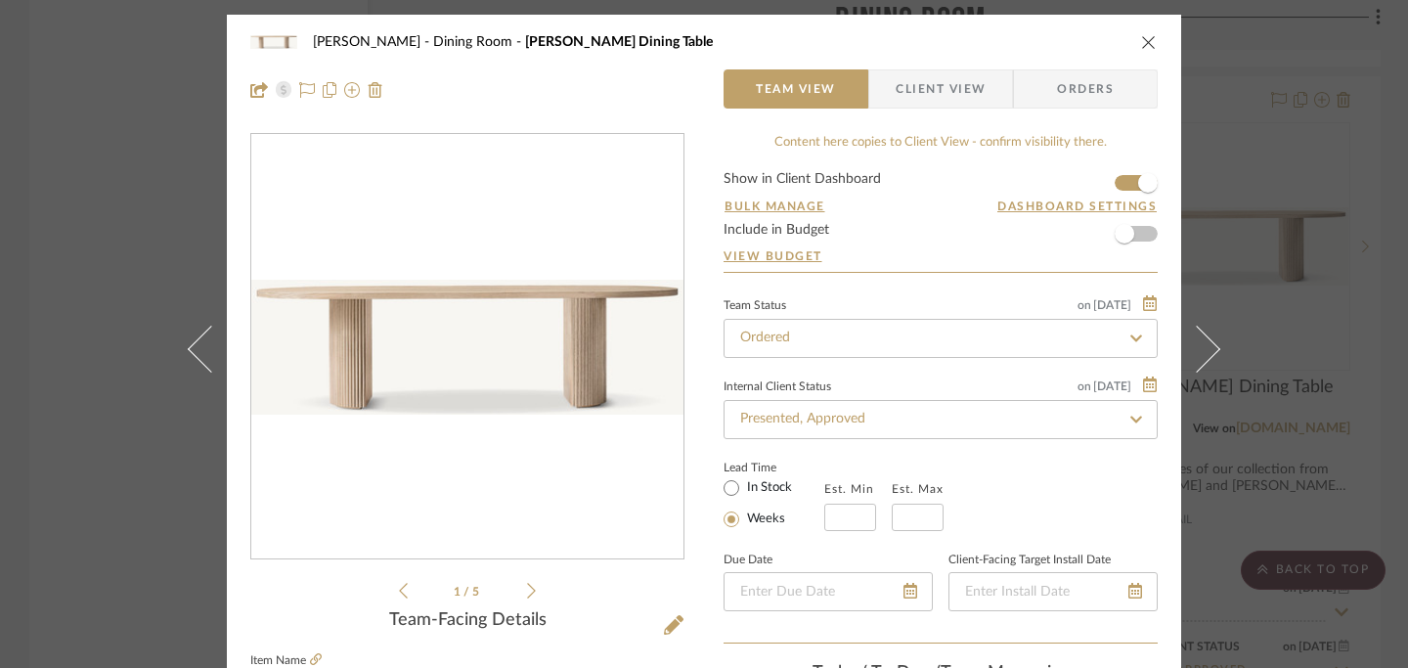
click at [527, 587] on icon at bounding box center [531, 591] width 9 height 18
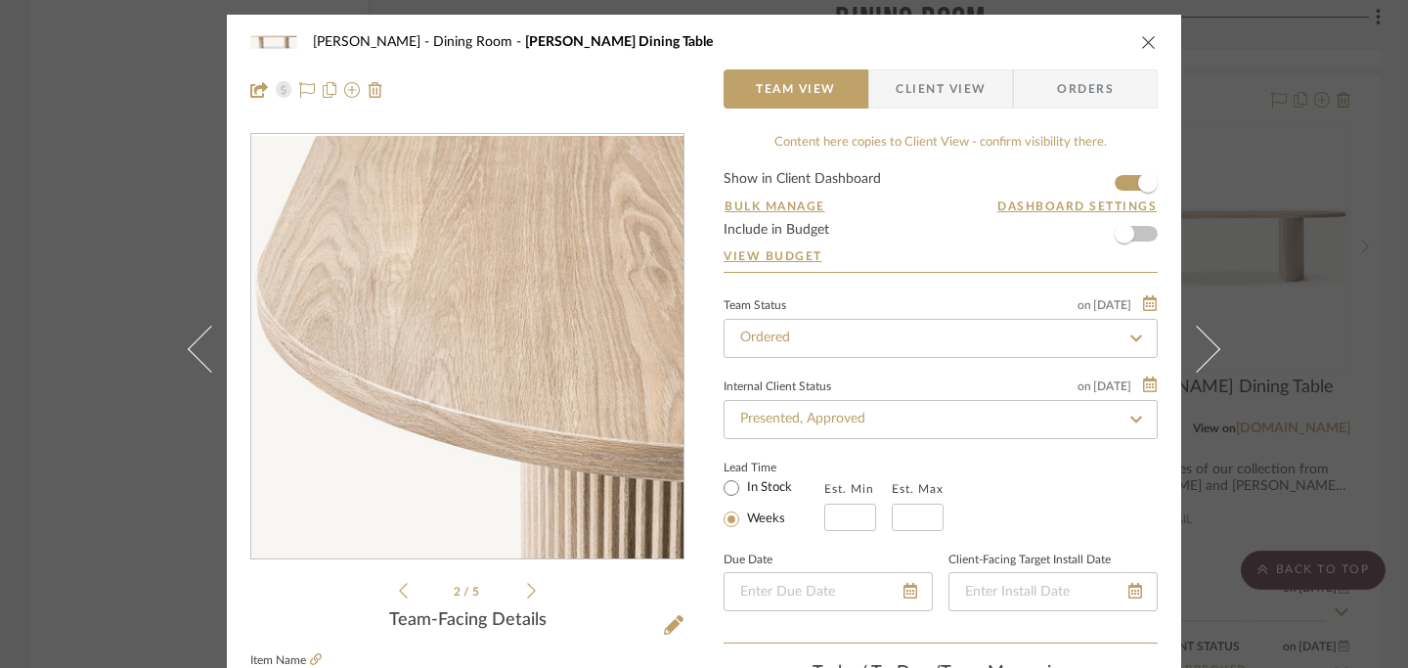
click at [527, 587] on icon at bounding box center [531, 591] width 9 height 18
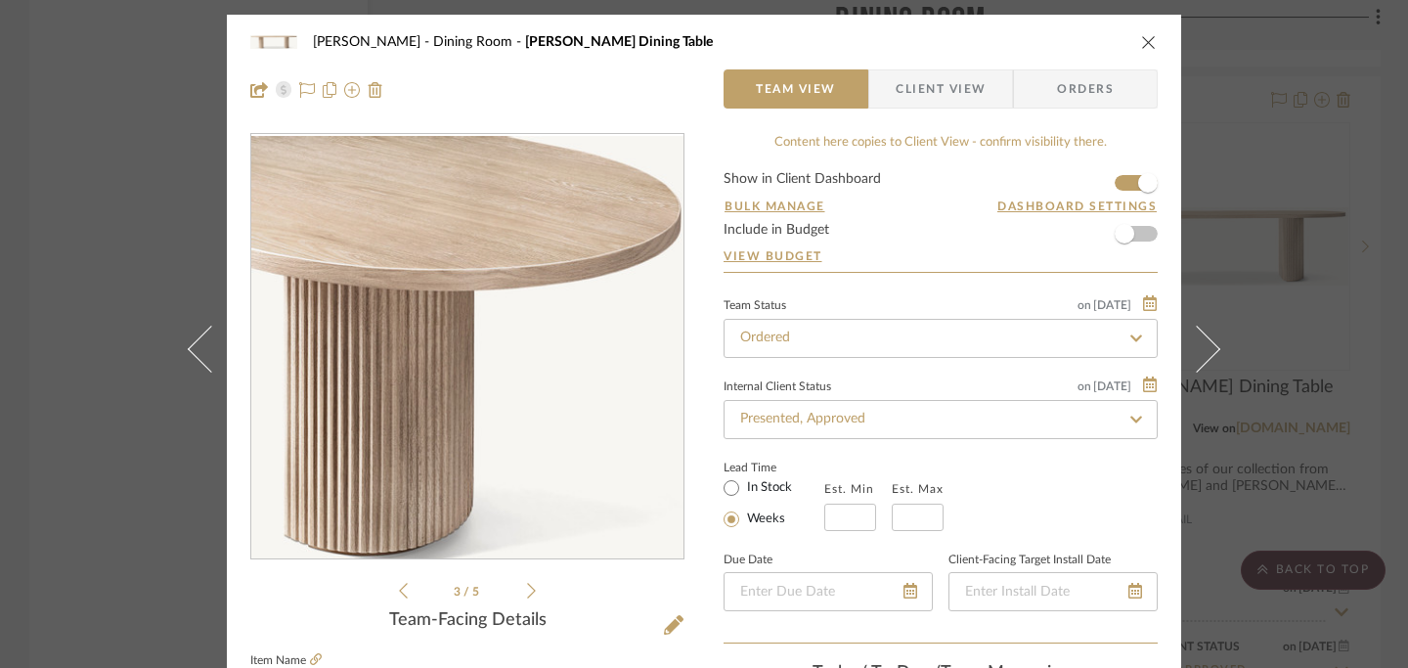
click at [527, 587] on icon at bounding box center [531, 591] width 9 height 18
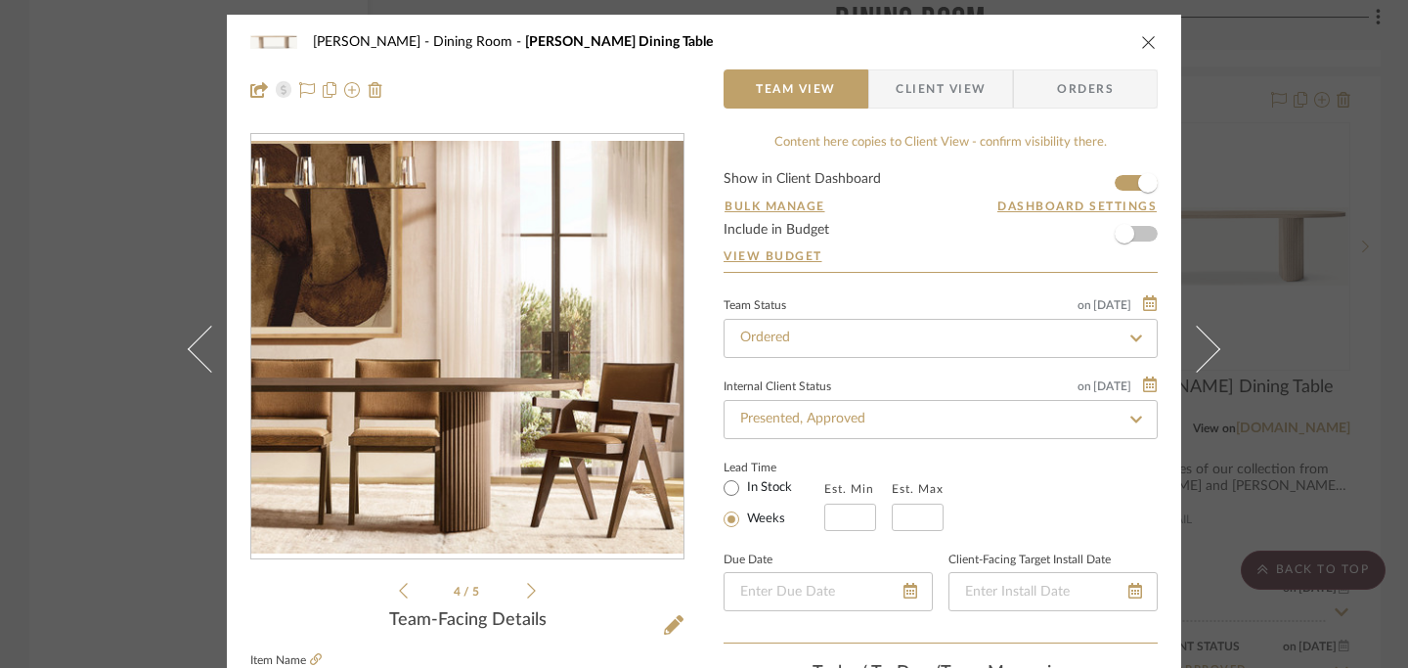
click at [527, 587] on icon at bounding box center [531, 591] width 9 height 18
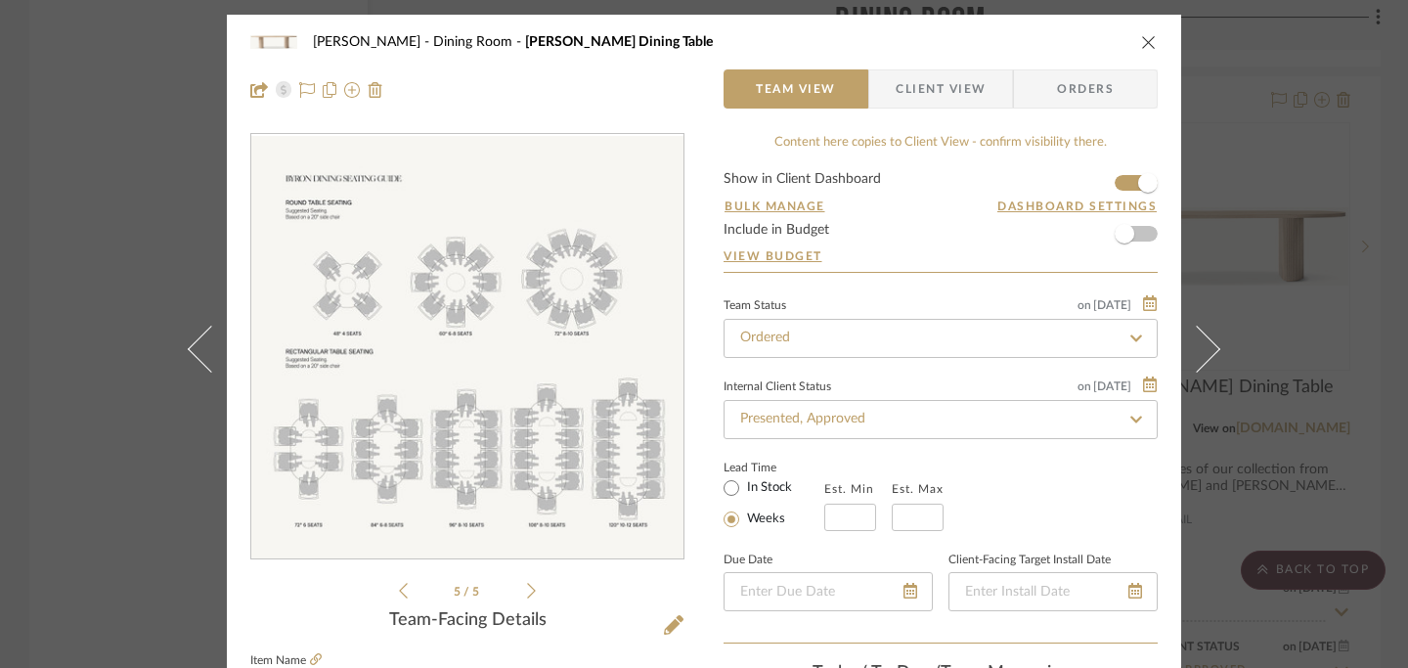
click at [527, 587] on icon at bounding box center [531, 591] width 9 height 18
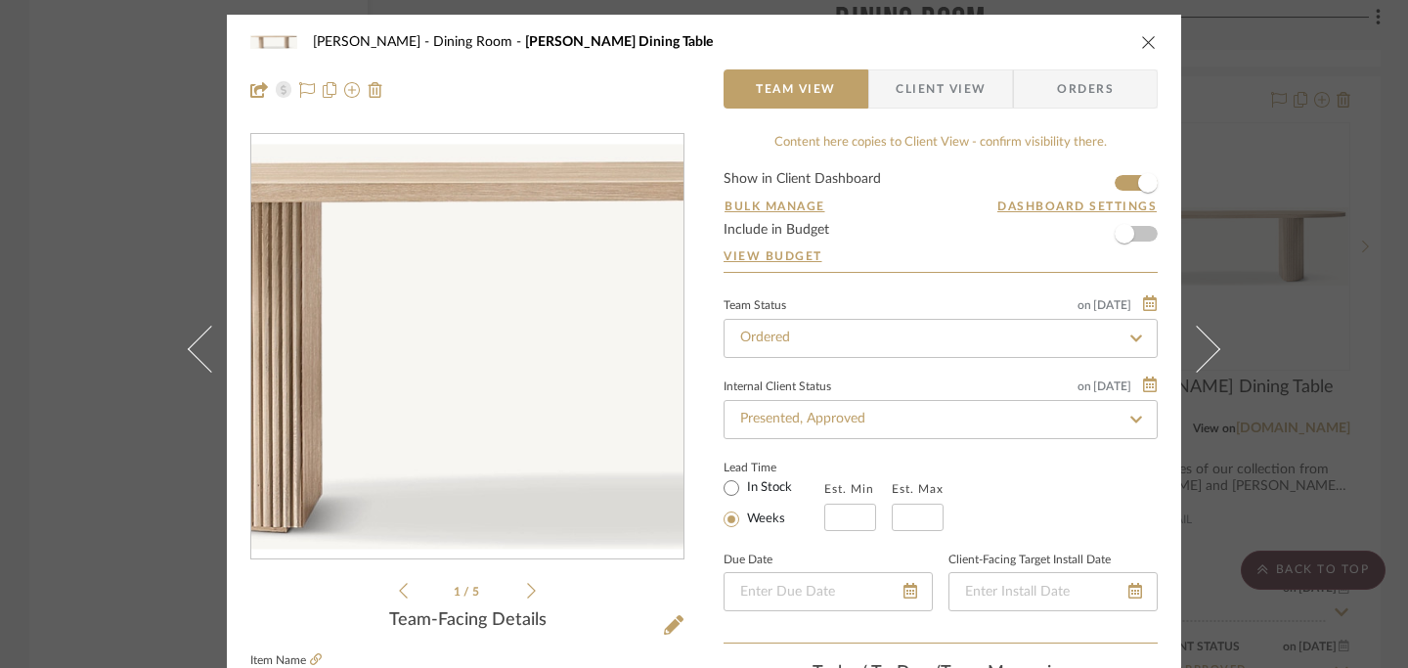
click at [414, 357] on img "0" at bounding box center [467, 347] width 432 height 135
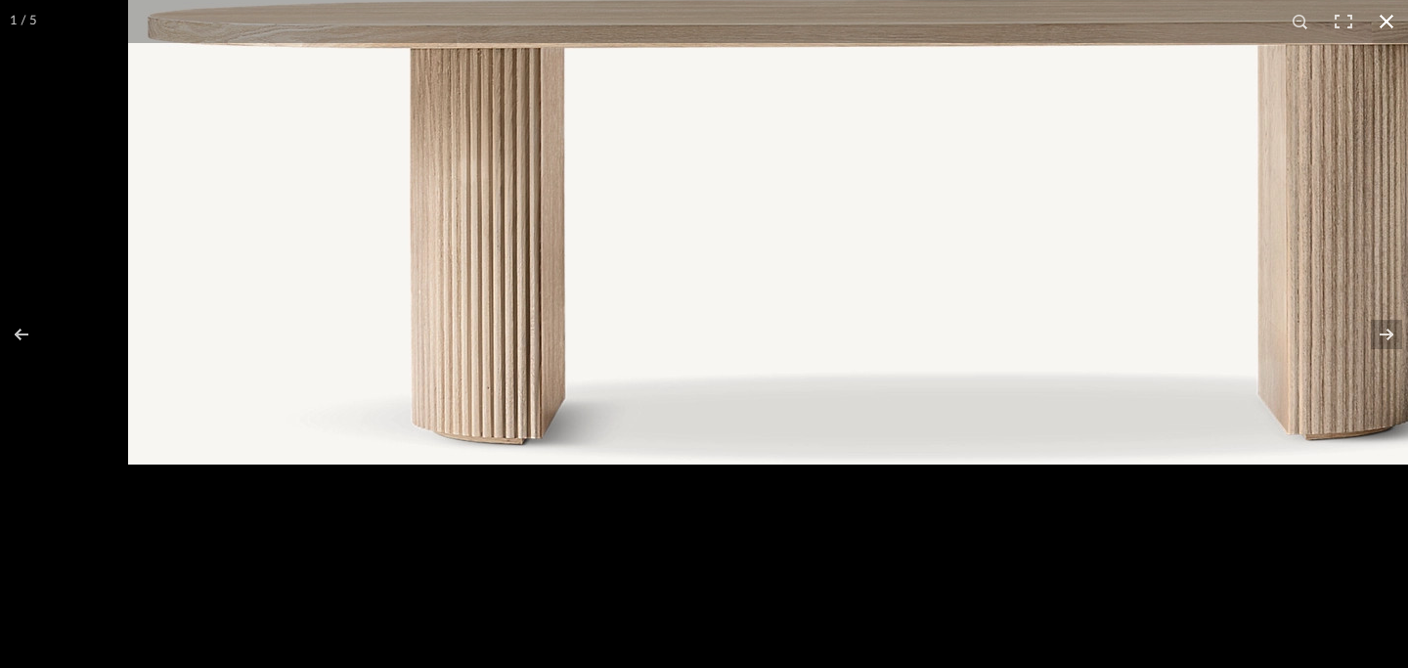
click at [1382, 21] on button at bounding box center [1386, 21] width 43 height 43
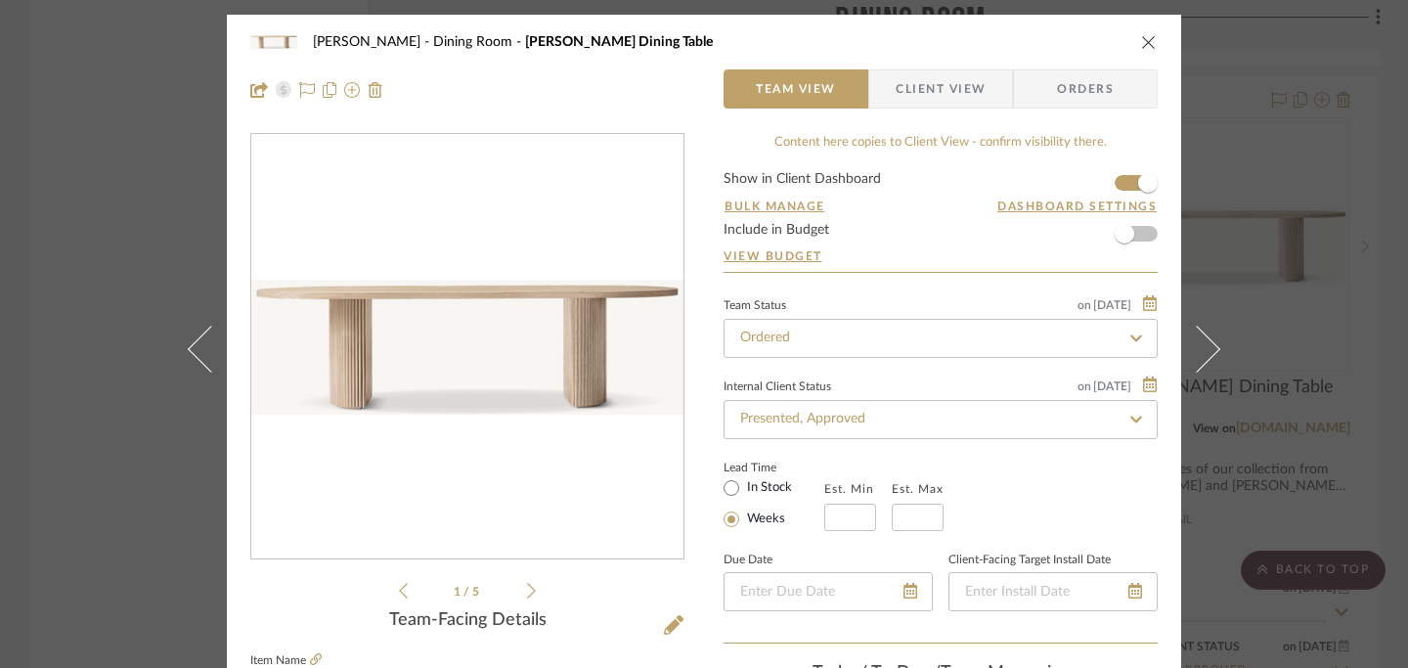
click at [1141, 46] on icon "close" at bounding box center [1149, 42] width 16 height 16
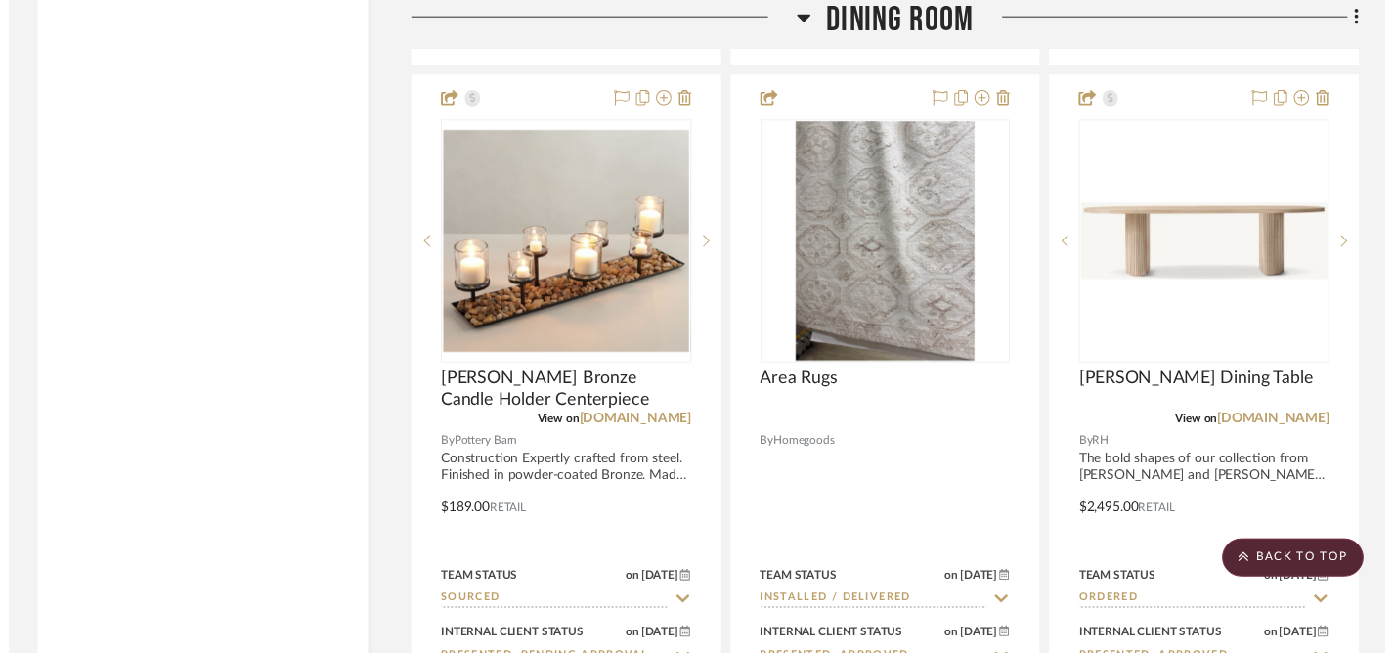
scroll to position [6125, 0]
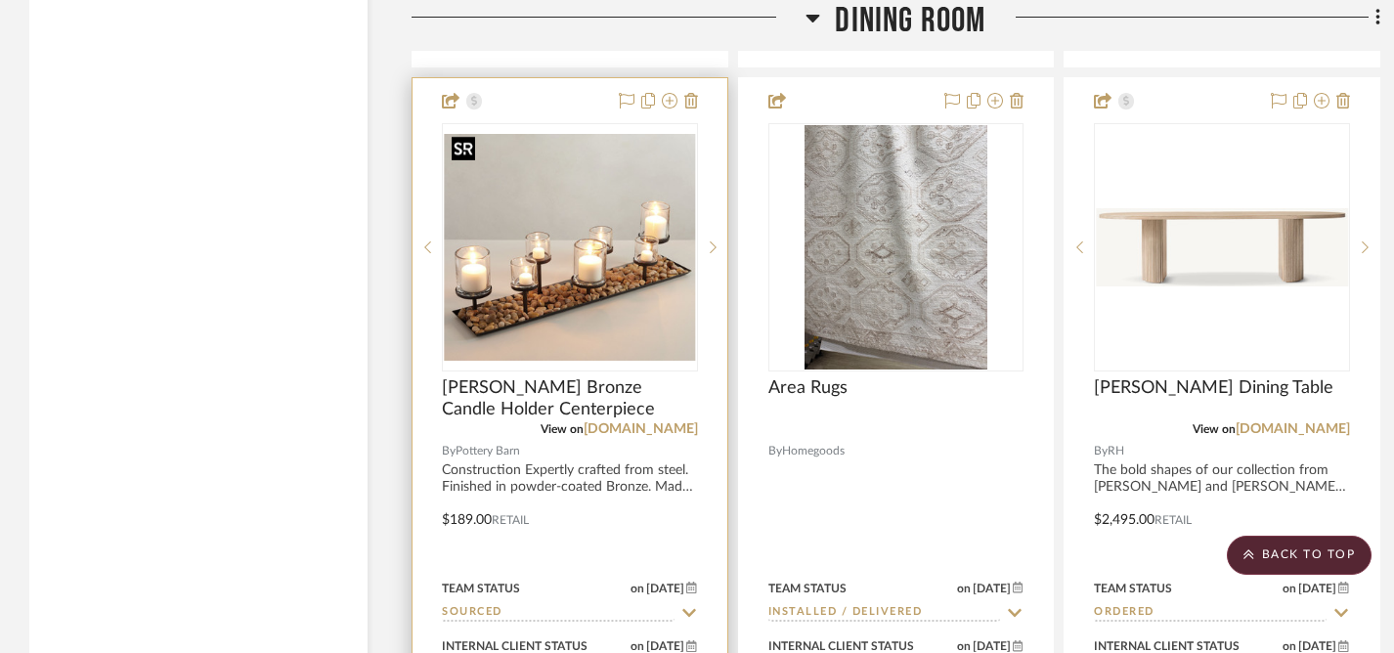
click at [599, 297] on img "0" at bounding box center [570, 247] width 252 height 227
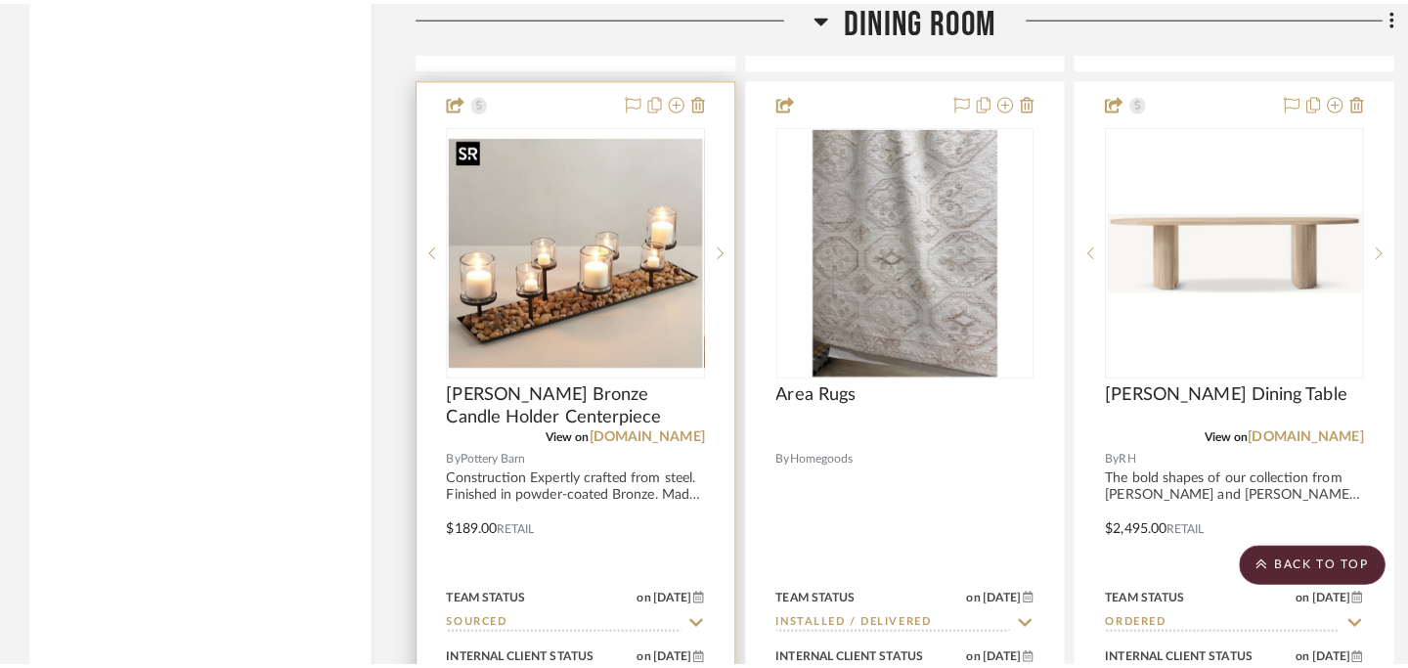
scroll to position [0, 0]
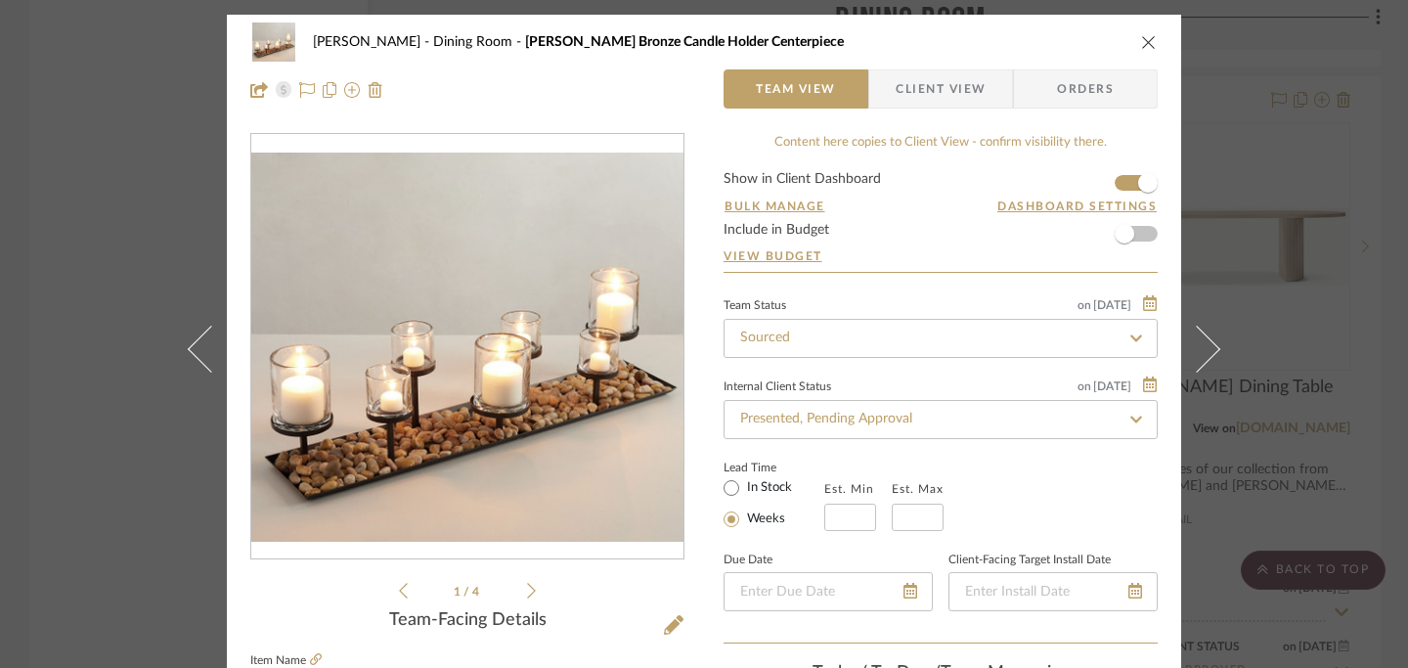
click at [527, 592] on icon at bounding box center [531, 591] width 9 height 18
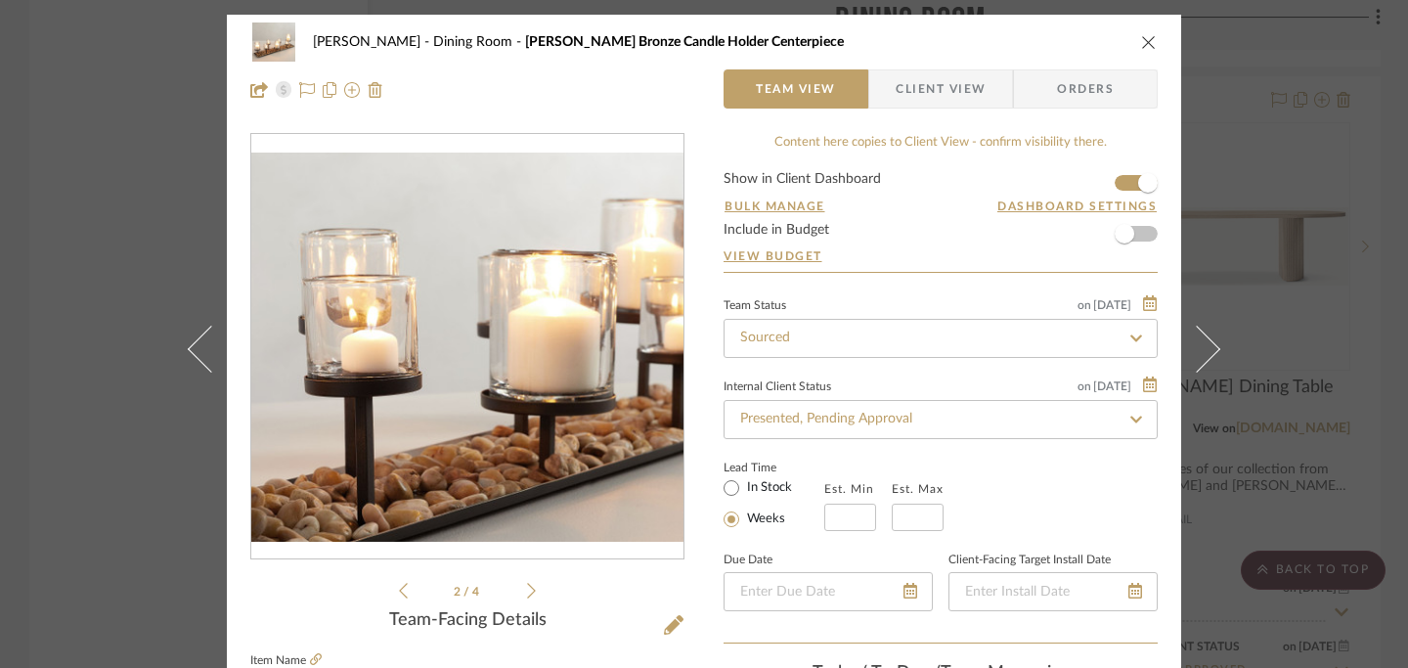
click at [527, 592] on icon at bounding box center [531, 591] width 9 height 18
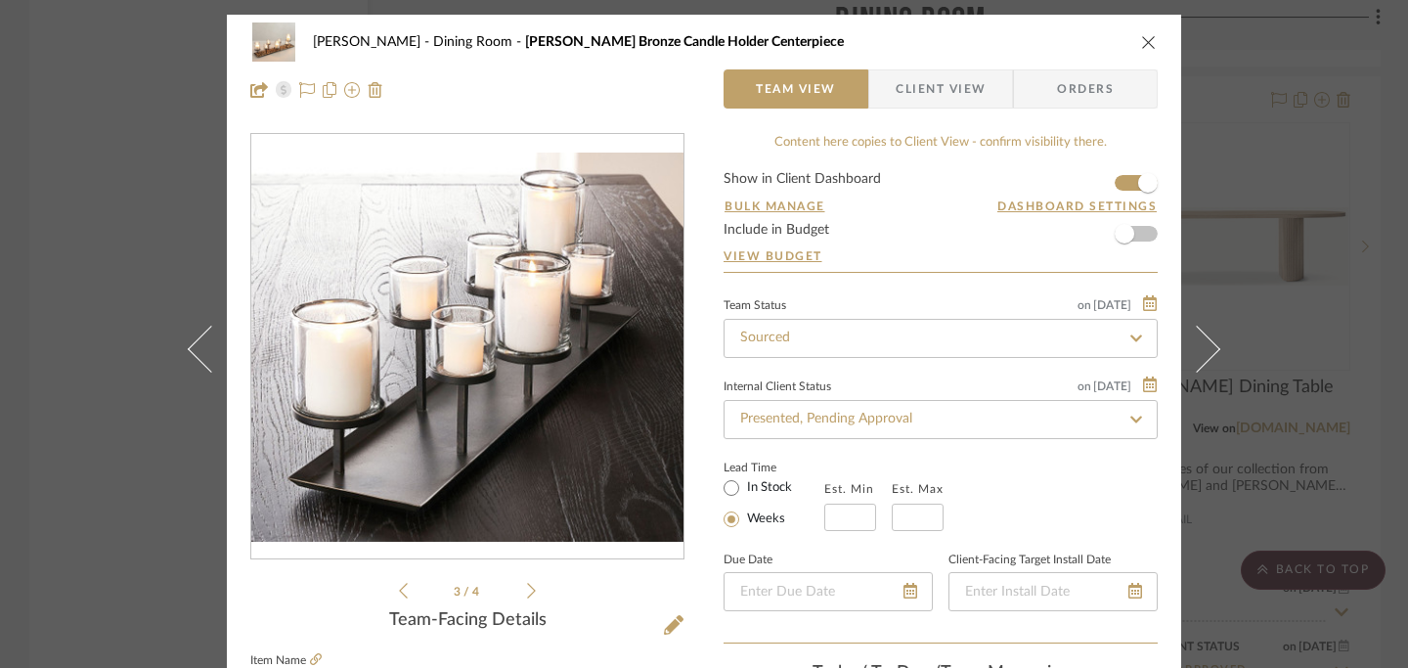
click at [527, 592] on icon at bounding box center [531, 591] width 9 height 18
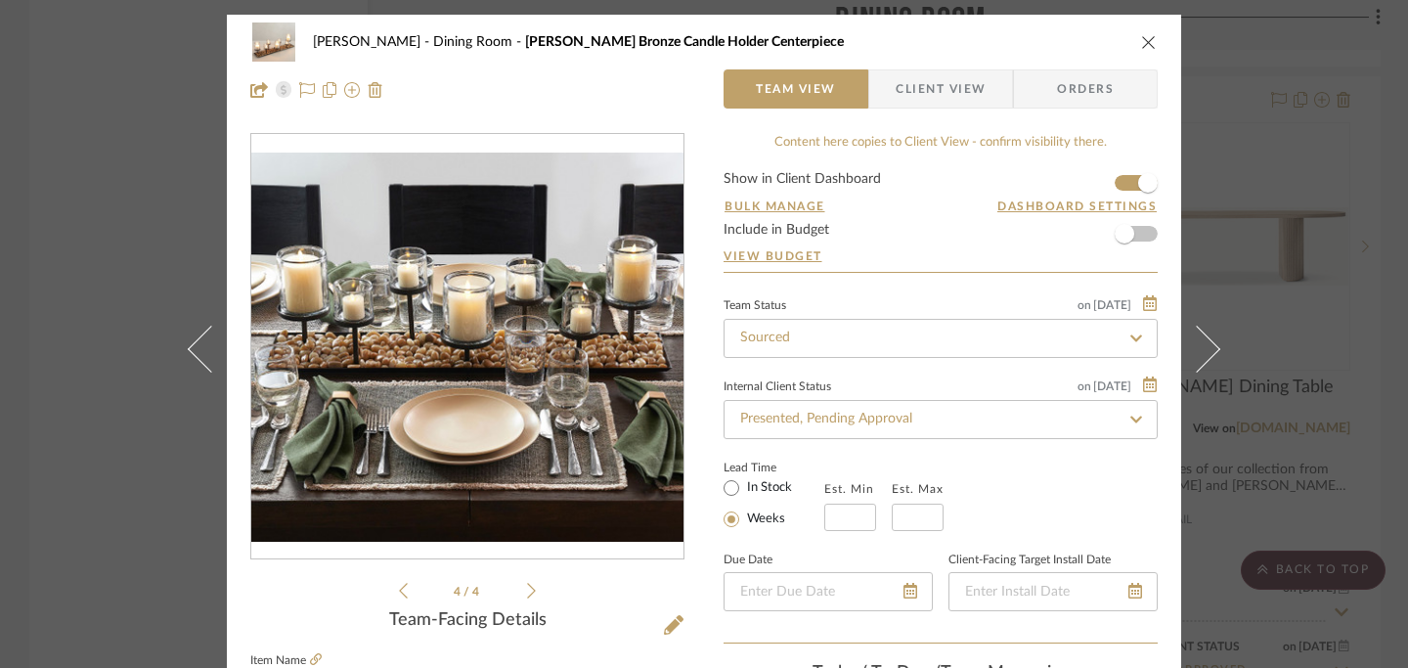
click at [527, 592] on icon at bounding box center [531, 591] width 9 height 18
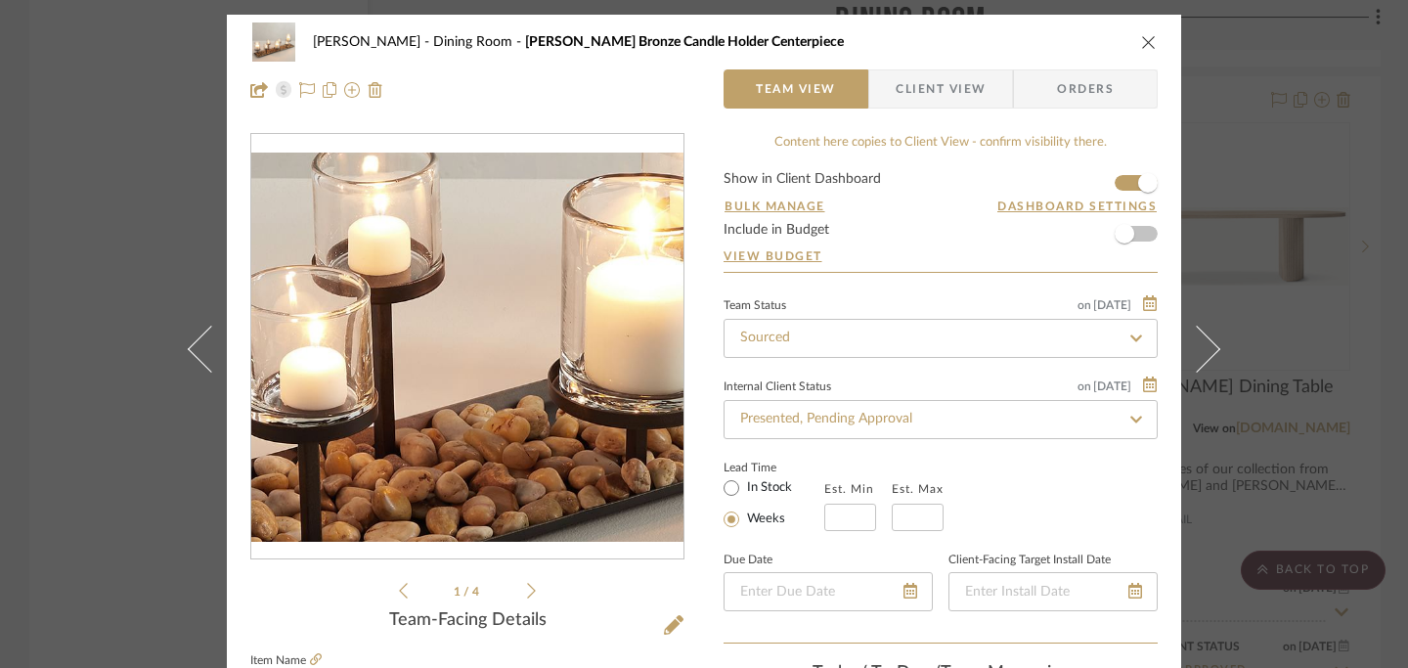
click at [436, 391] on img "0" at bounding box center [467, 347] width 432 height 389
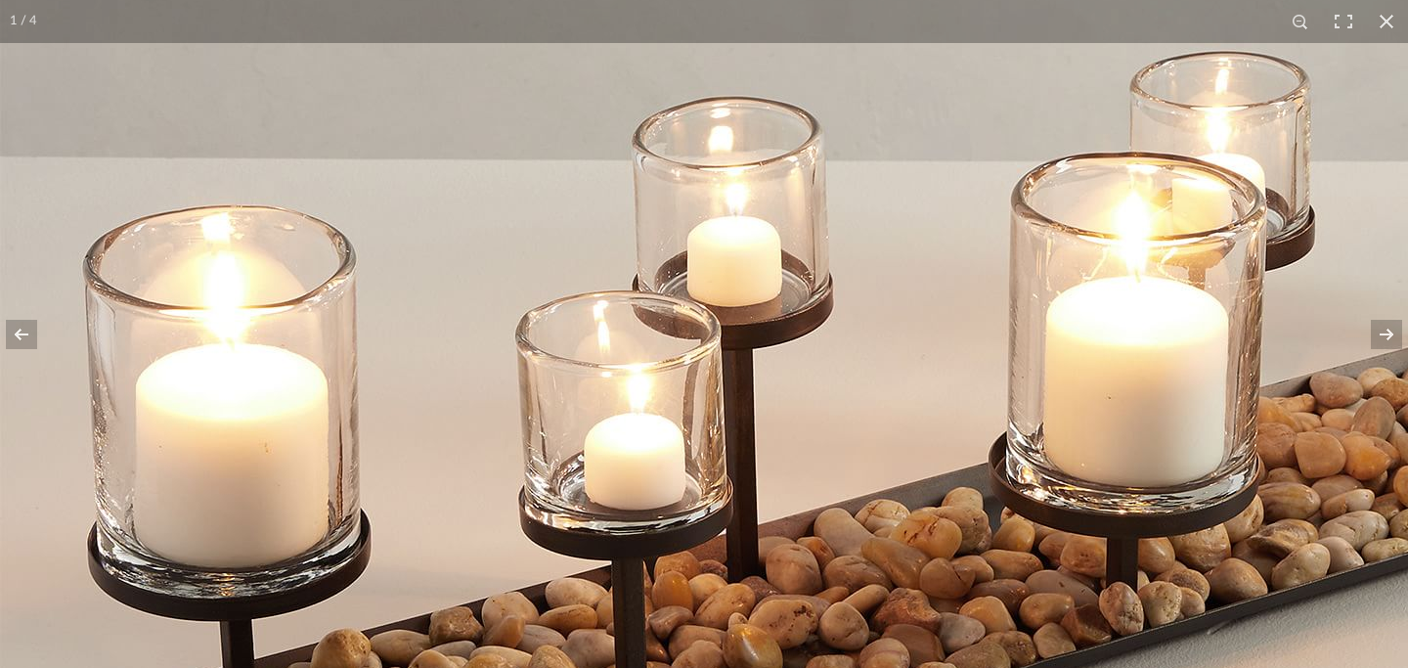
click at [436, 391] on img at bounding box center [977, 216] width 1955 height 1760
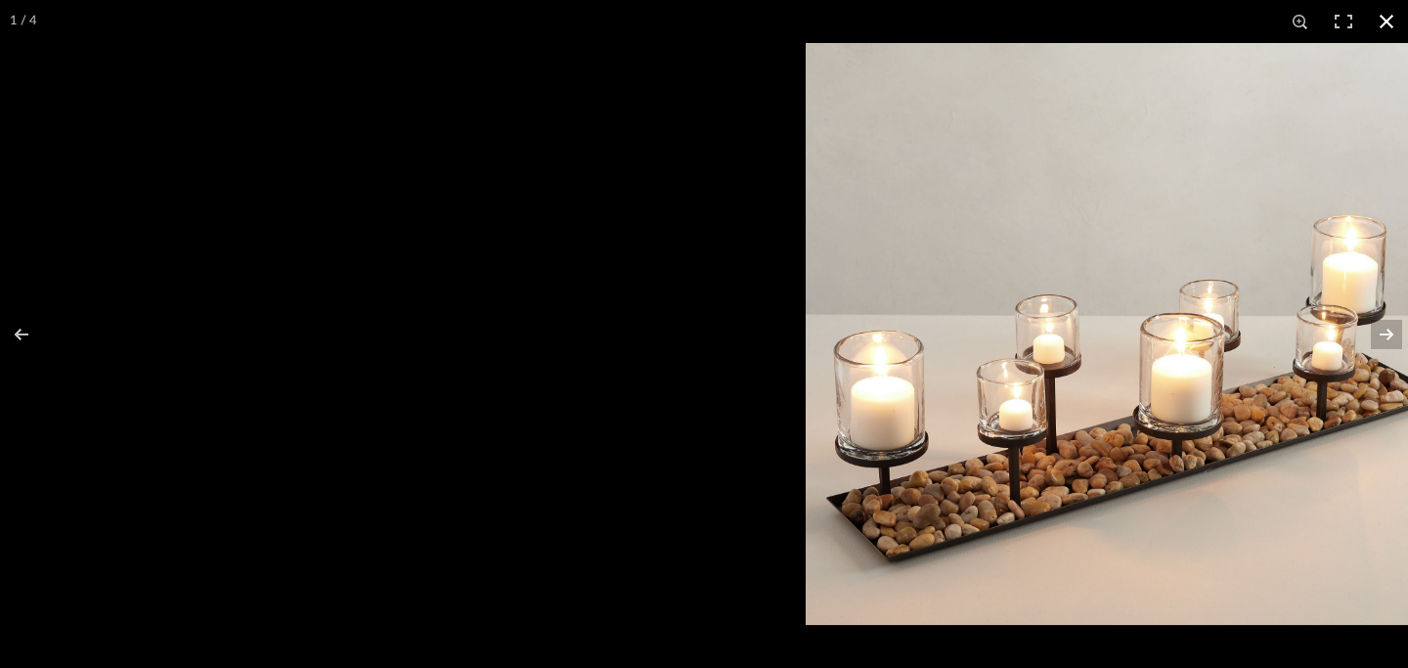
click at [1387, 13] on button at bounding box center [1386, 21] width 43 height 43
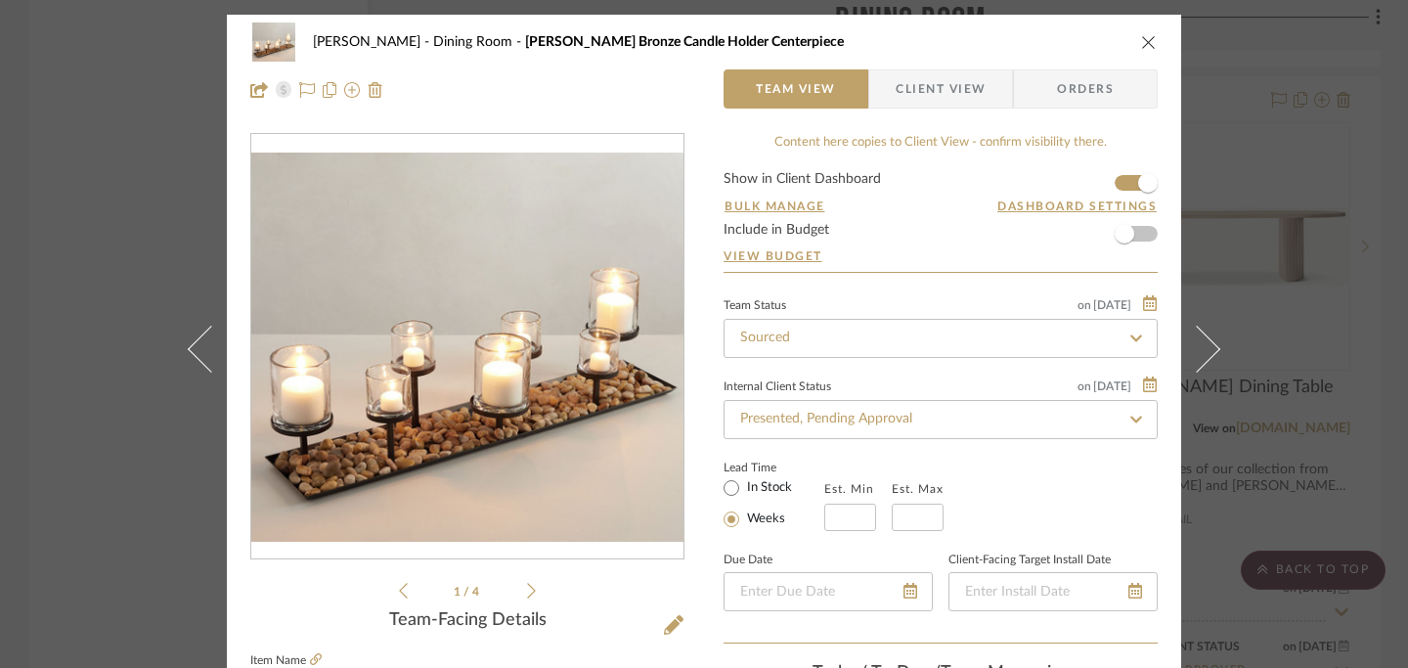
click at [1141, 46] on icon "close" at bounding box center [1149, 42] width 16 height 16
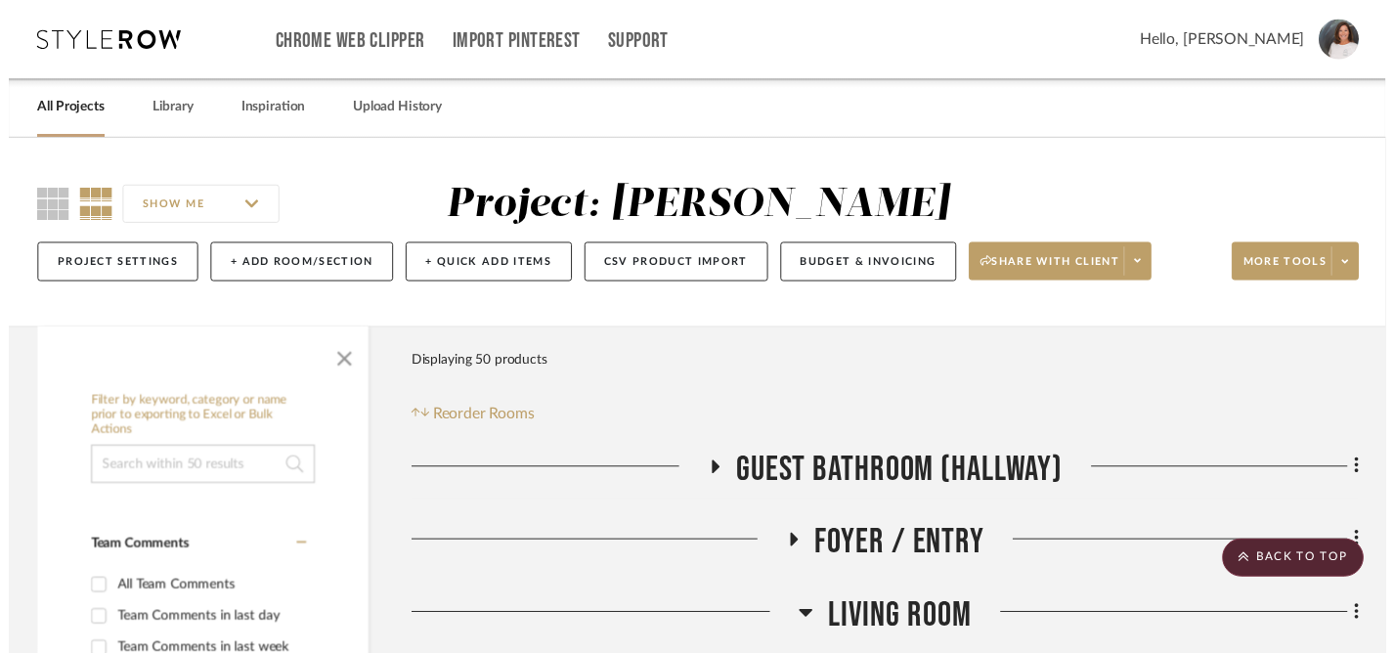
scroll to position [6125, 0]
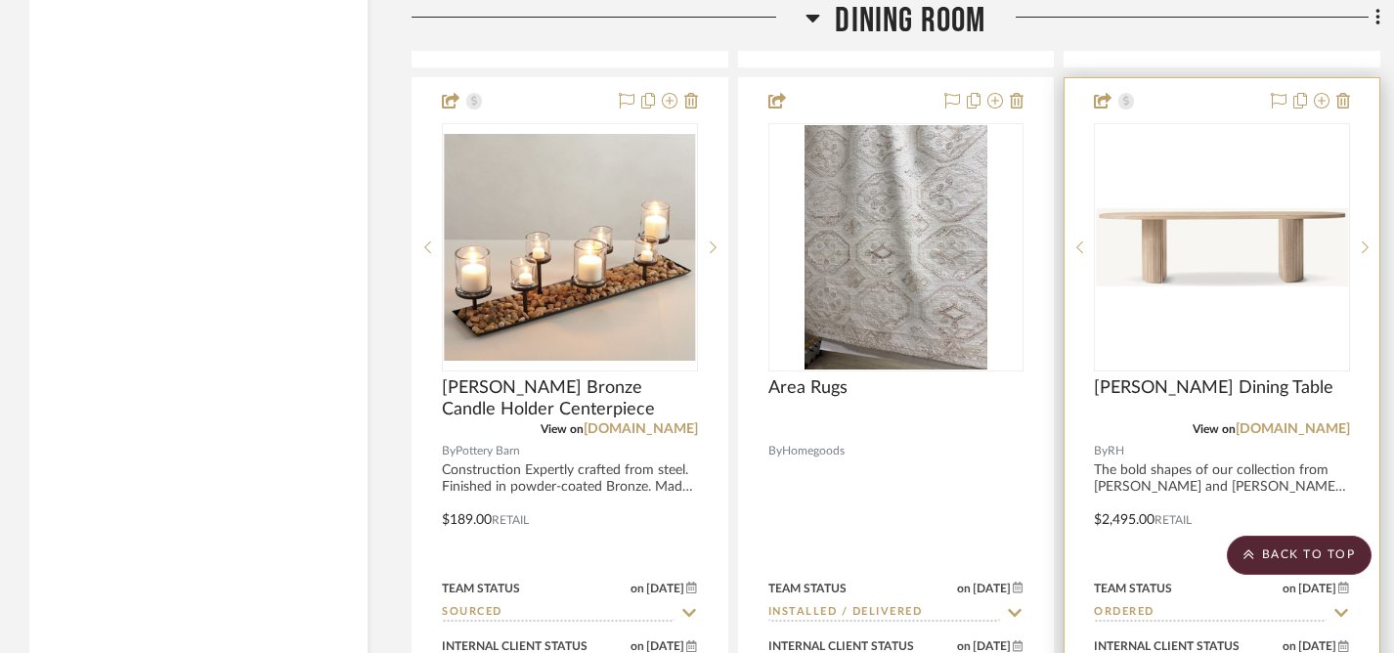
click at [1211, 270] on img "0" at bounding box center [1222, 247] width 252 height 78
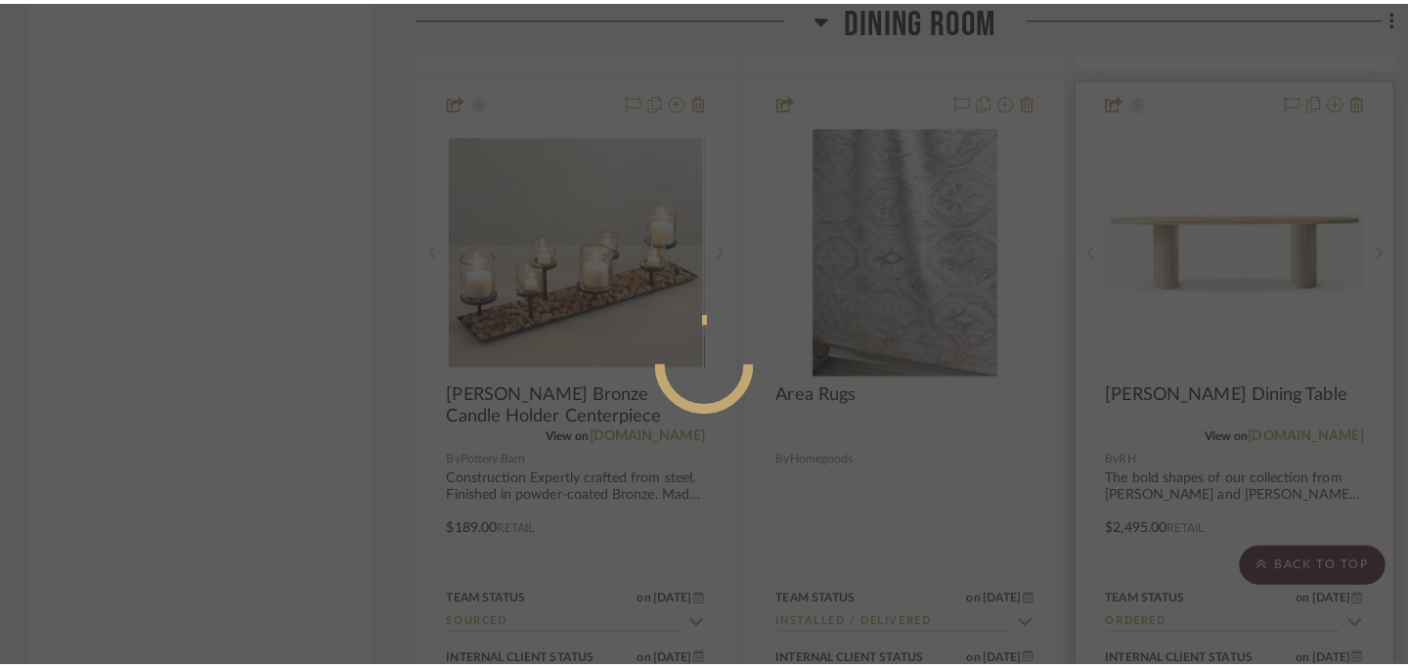
scroll to position [0, 0]
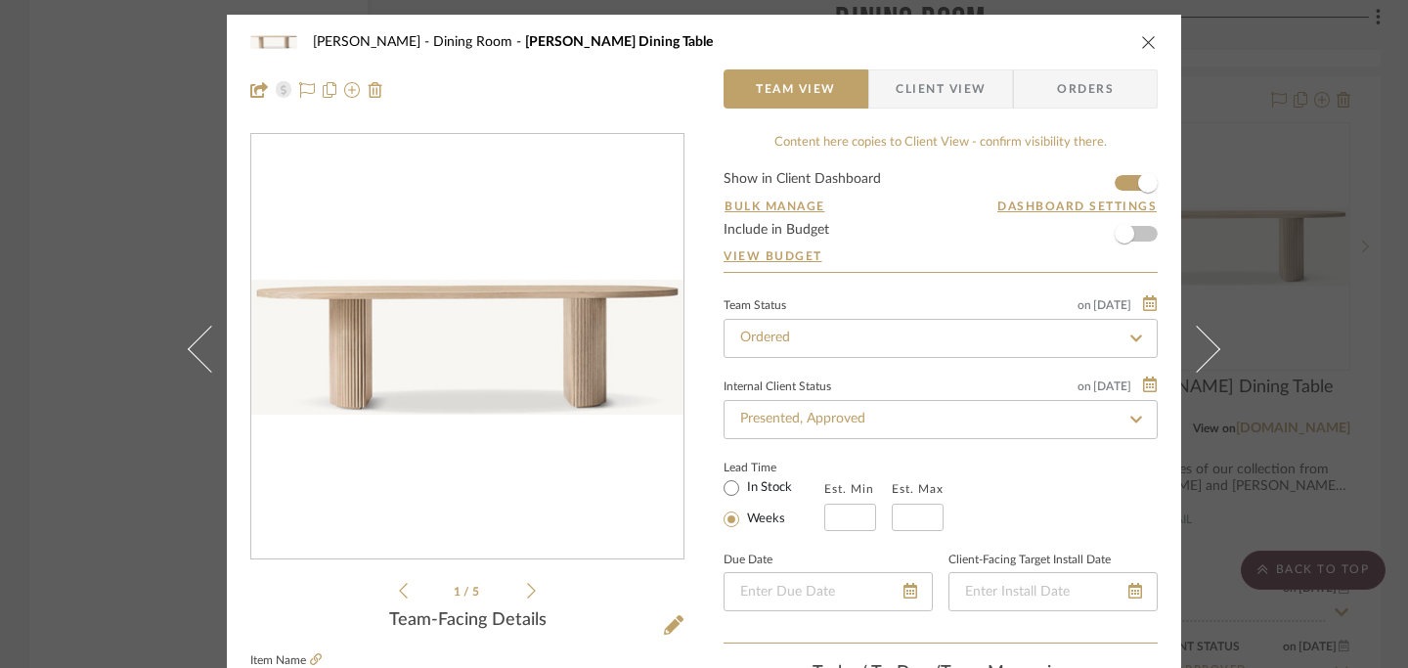
click at [527, 589] on icon at bounding box center [531, 591] width 9 height 18
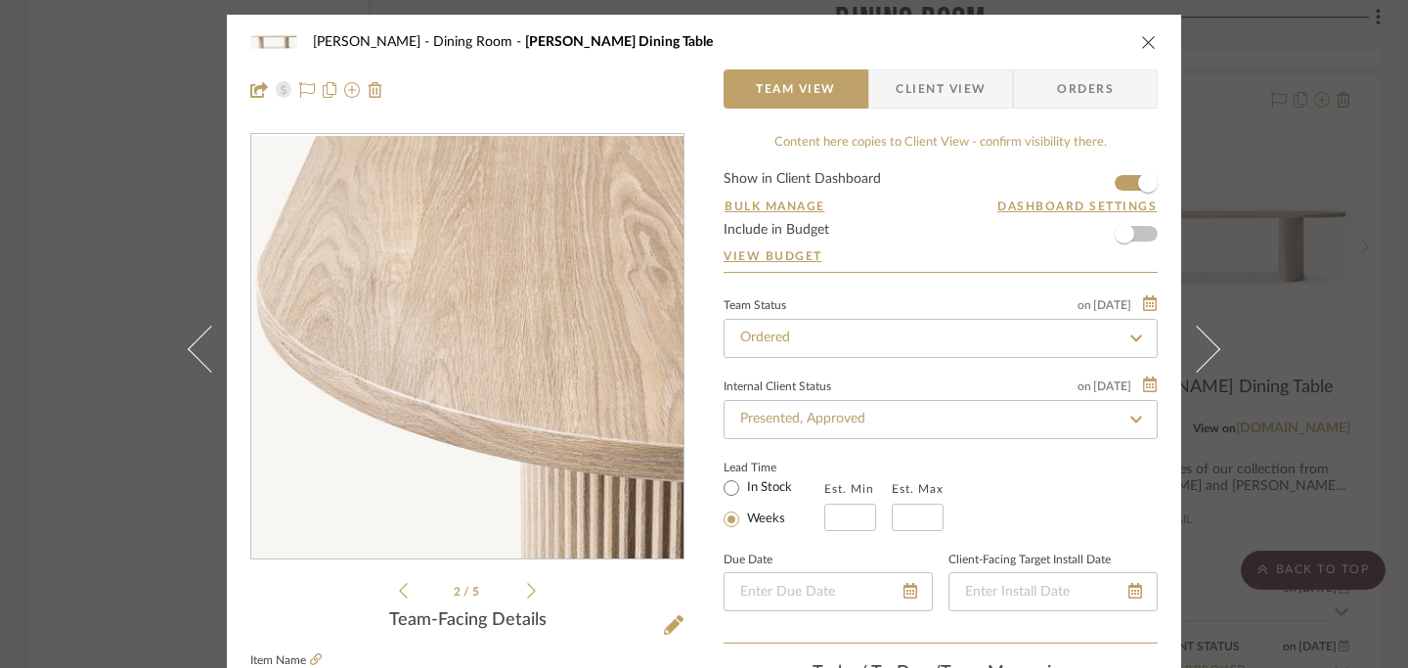
click at [527, 589] on icon at bounding box center [531, 591] width 9 height 18
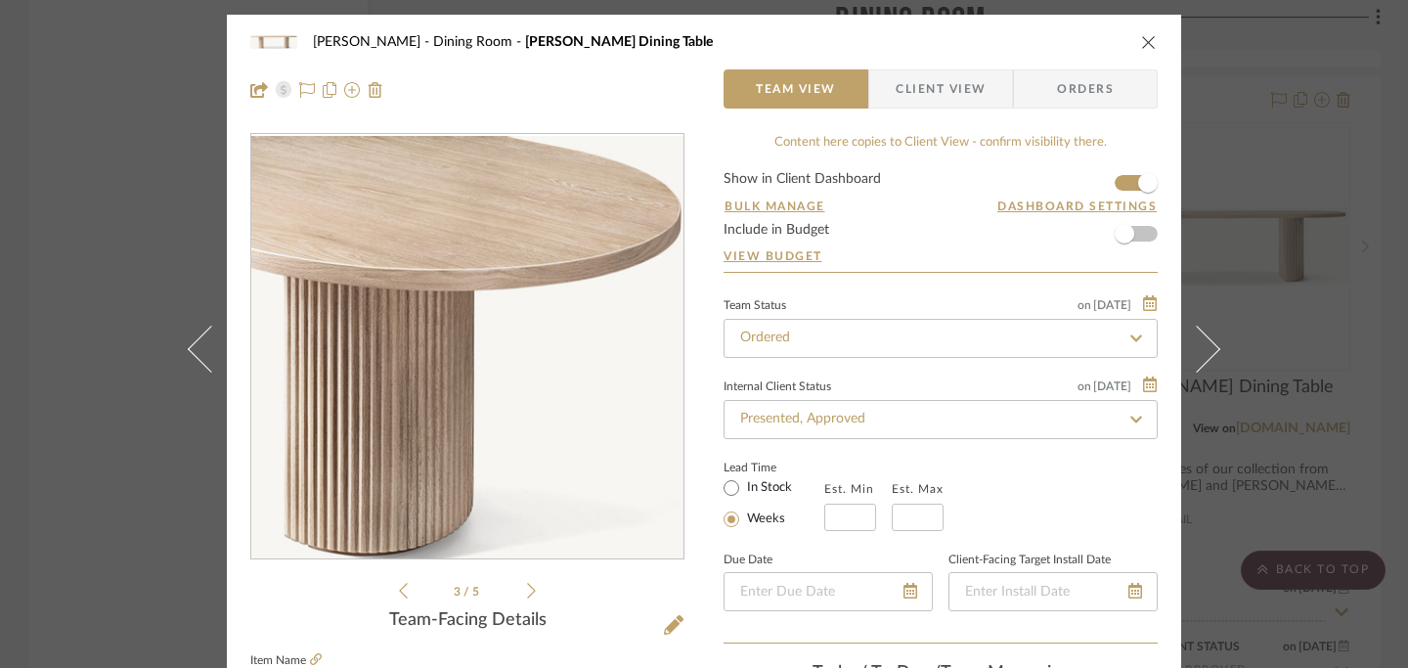
click at [527, 589] on icon at bounding box center [531, 591] width 9 height 18
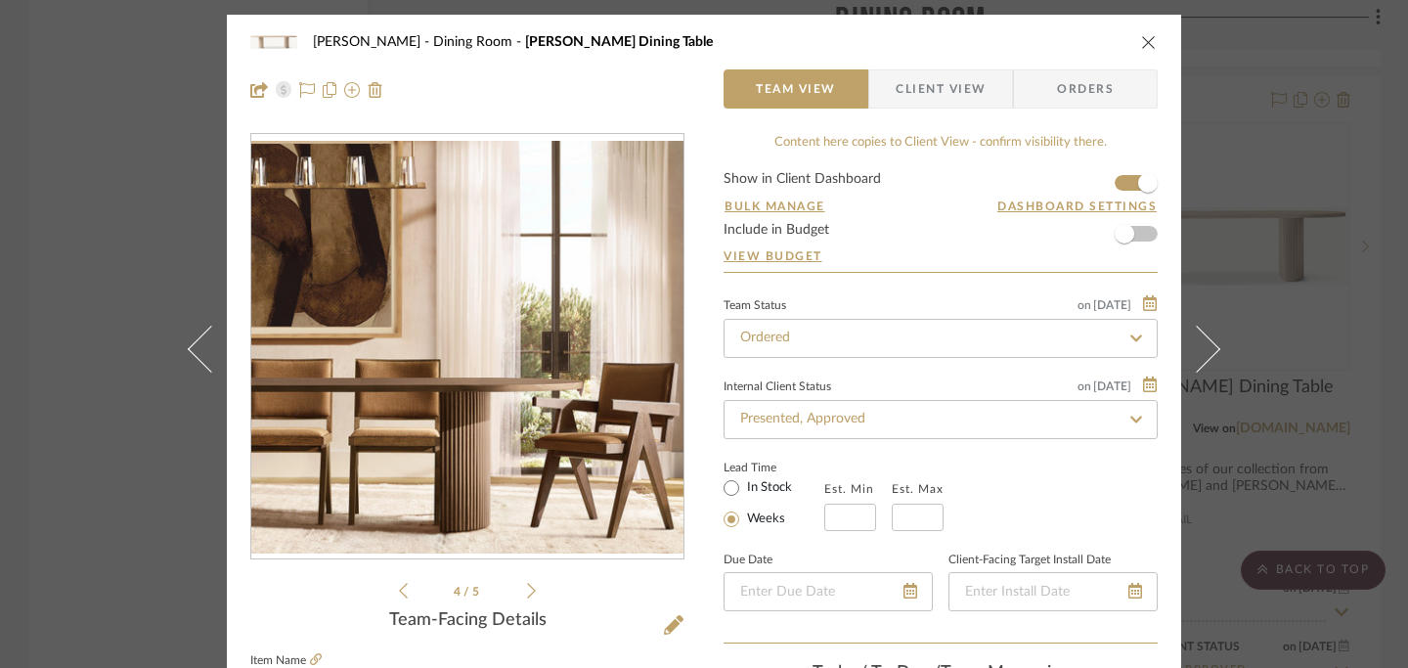
click at [527, 589] on icon at bounding box center [531, 591] width 9 height 18
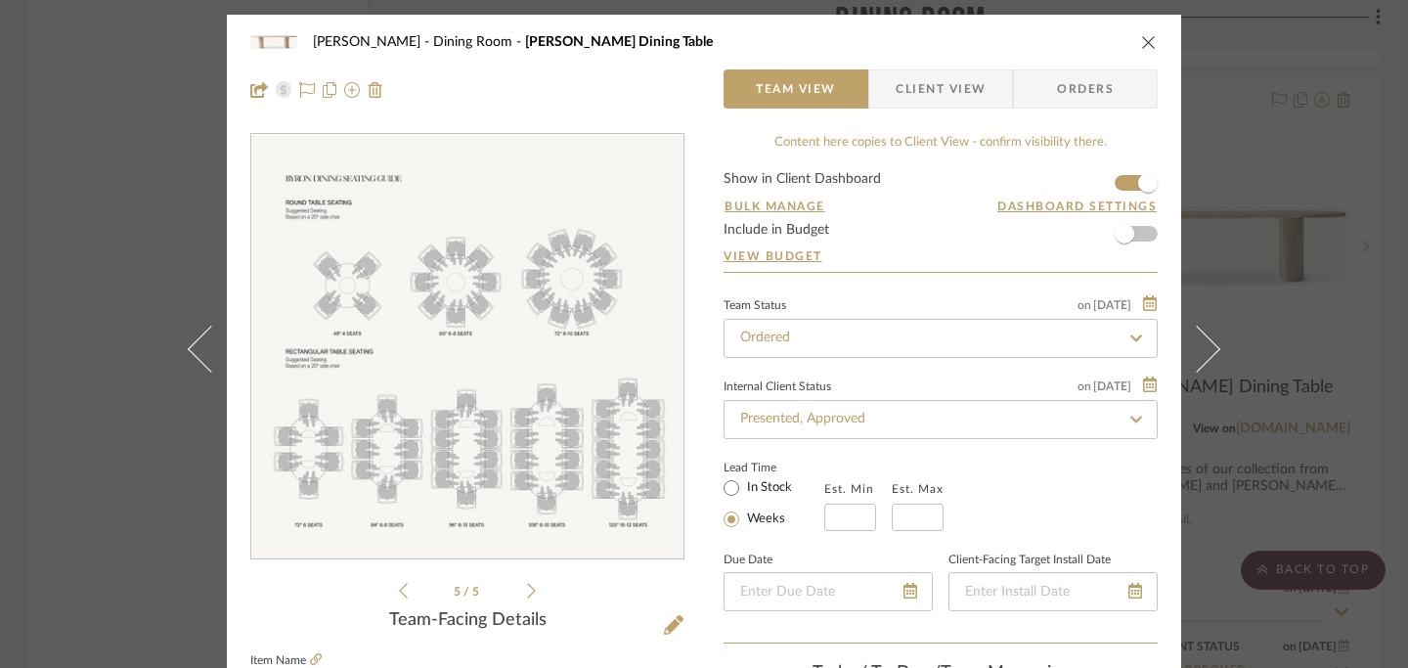
click at [1141, 40] on icon "close" at bounding box center [1149, 42] width 16 height 16
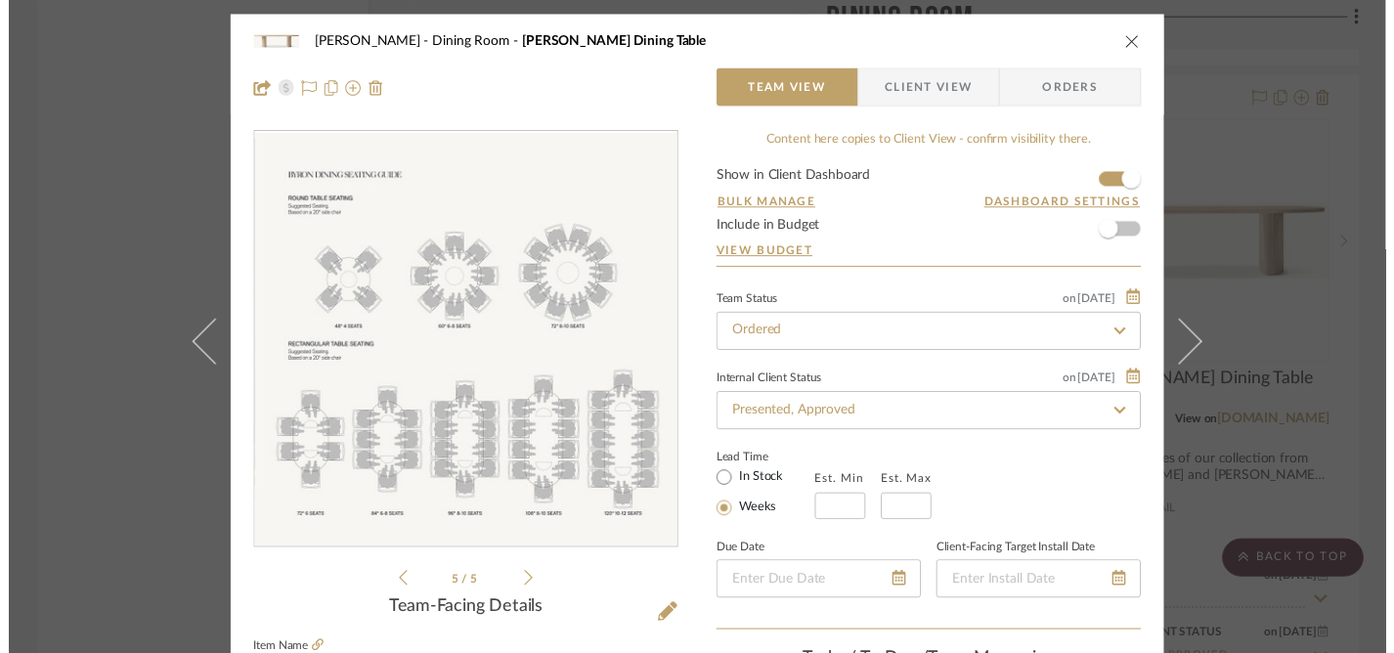
scroll to position [6125, 0]
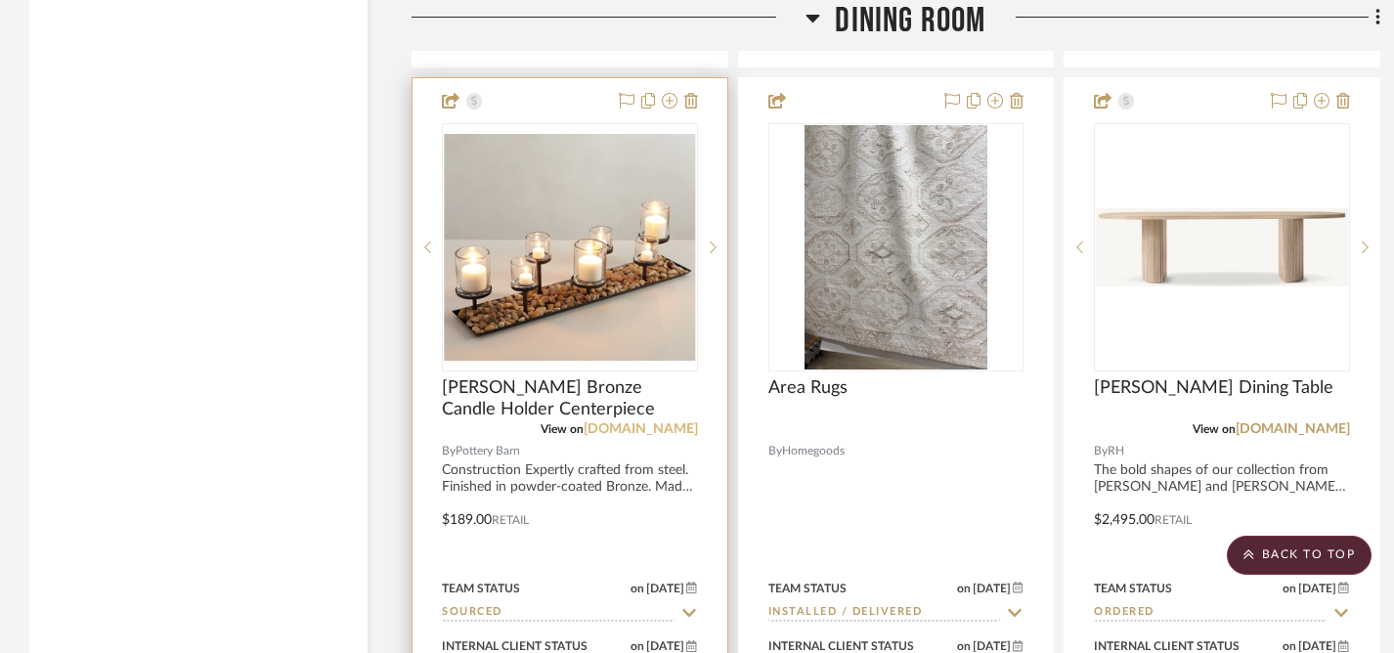
click at [637, 422] on link "[DOMAIN_NAME]" at bounding box center [641, 429] width 114 height 14
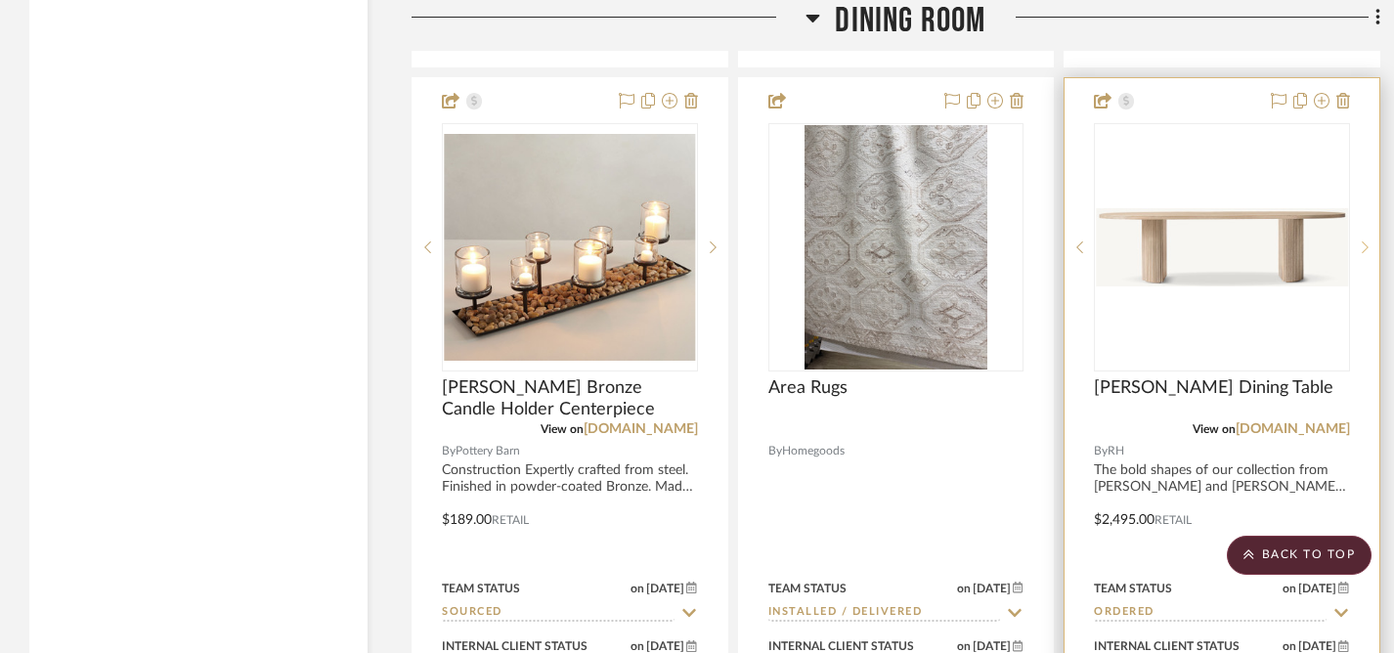
click at [1365, 241] on icon at bounding box center [1365, 248] width 7 height 14
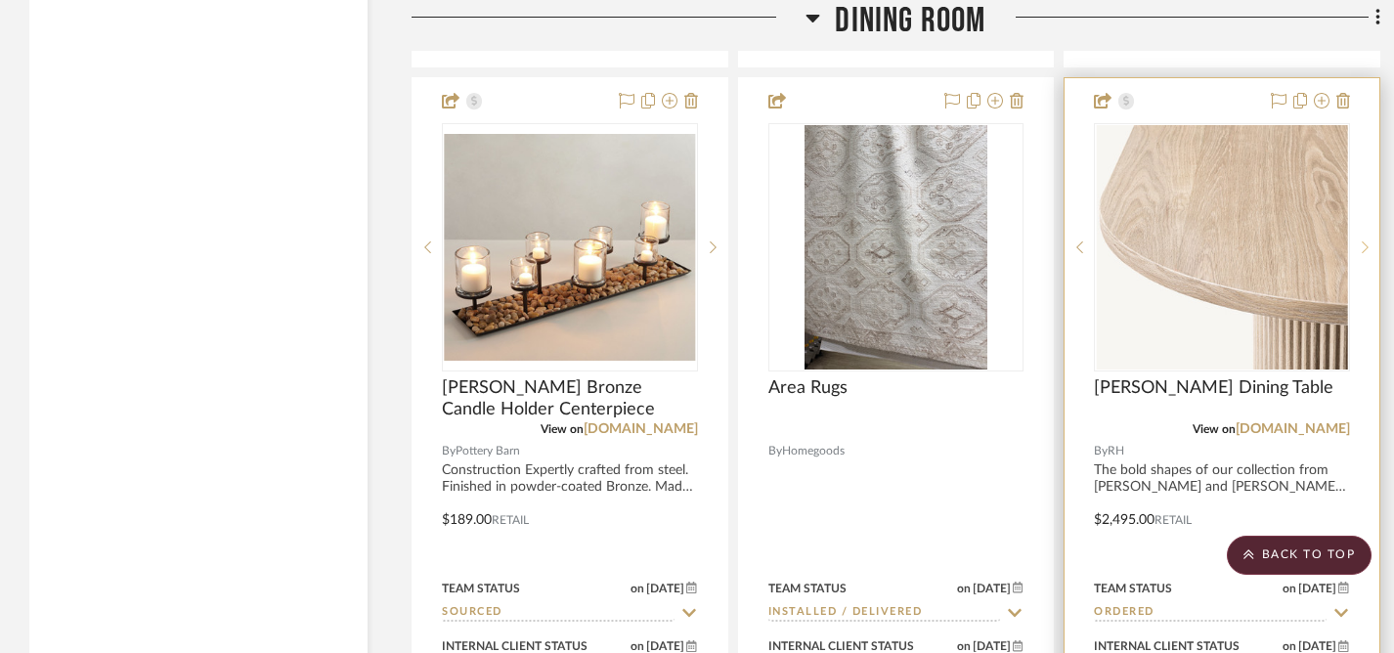
click at [1365, 241] on icon at bounding box center [1365, 248] width 7 height 14
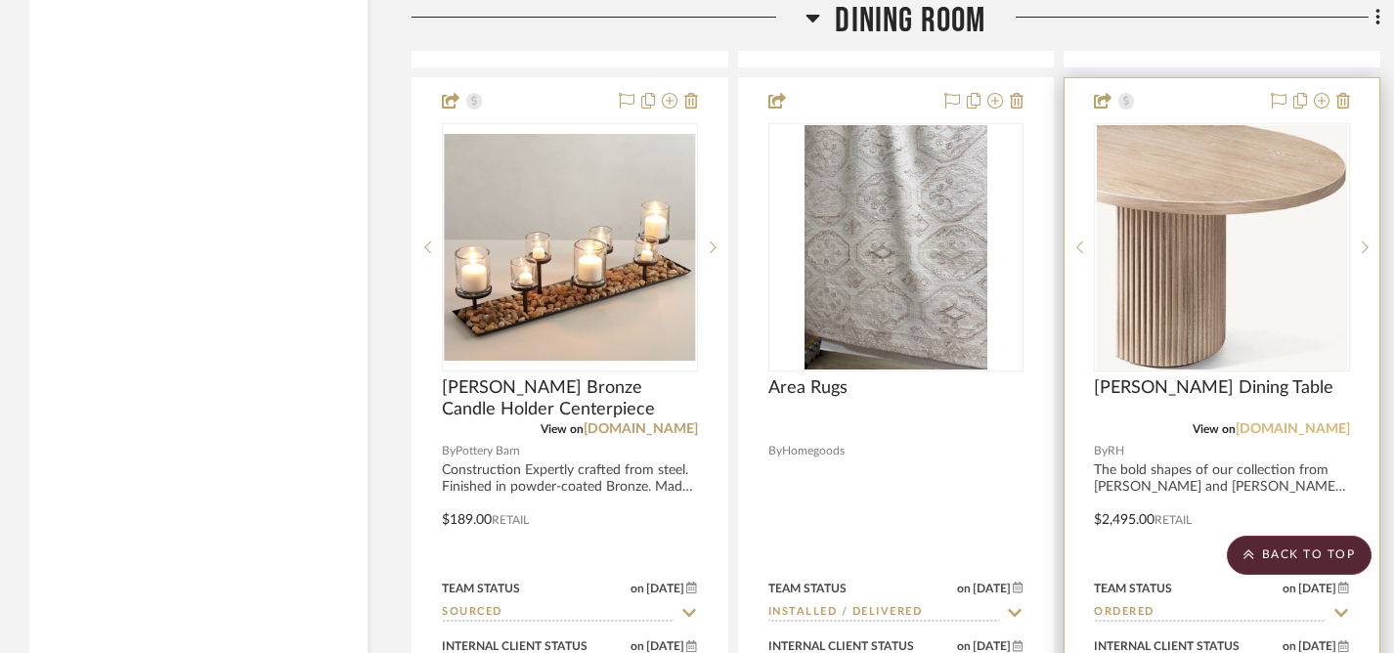
click at [1314, 422] on link "[DOMAIN_NAME]" at bounding box center [1293, 429] width 114 height 14
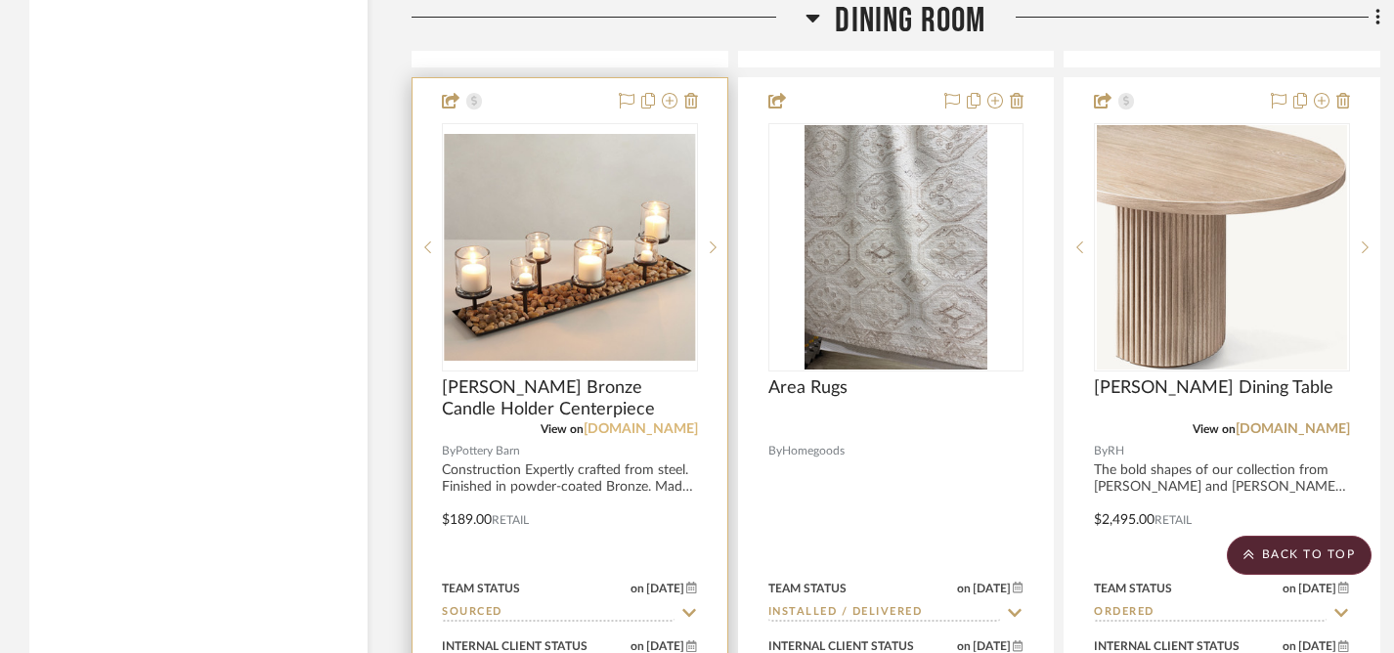
click at [634, 422] on link "[DOMAIN_NAME]" at bounding box center [641, 429] width 114 height 14
